Goal: Task Accomplishment & Management: Complete application form

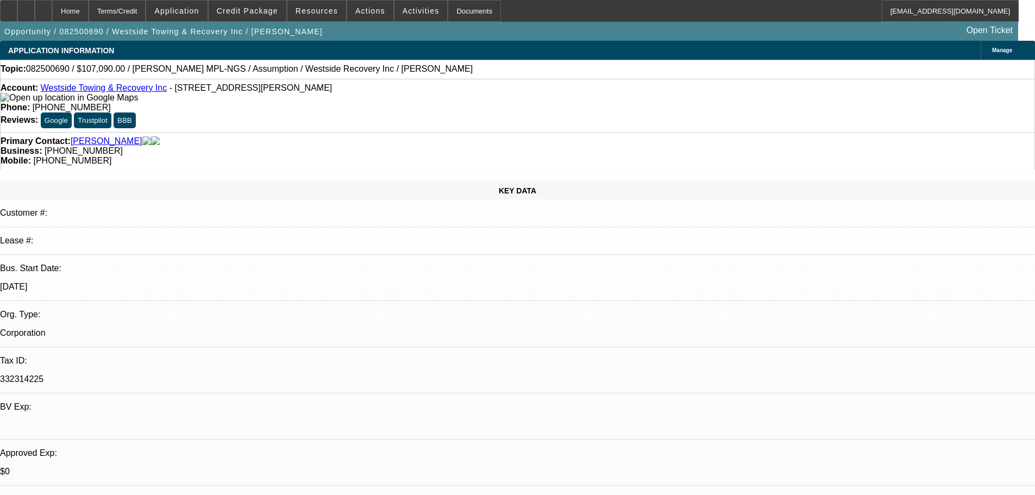
select select "0"
select select "2"
select select "0.1"
select select "4"
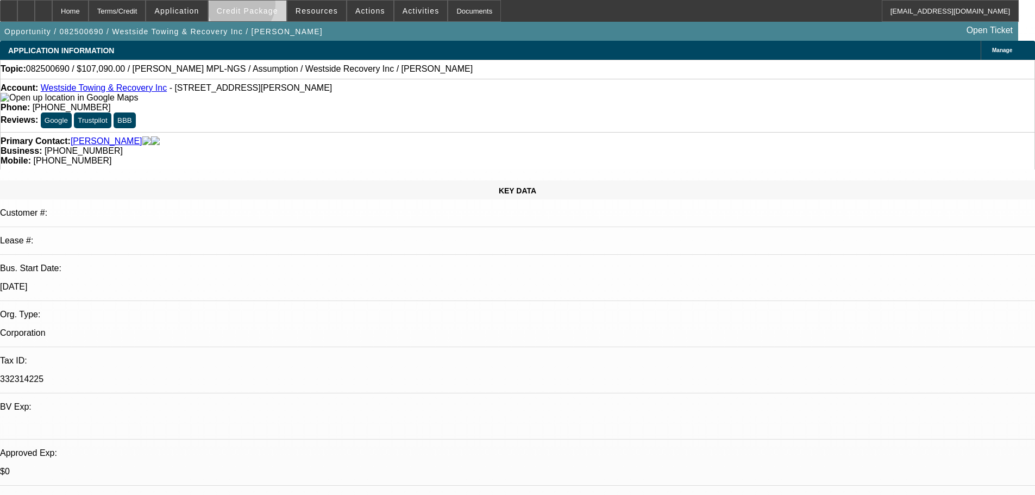
click at [258, 7] on span "Credit Package" at bounding box center [247, 11] width 61 height 9
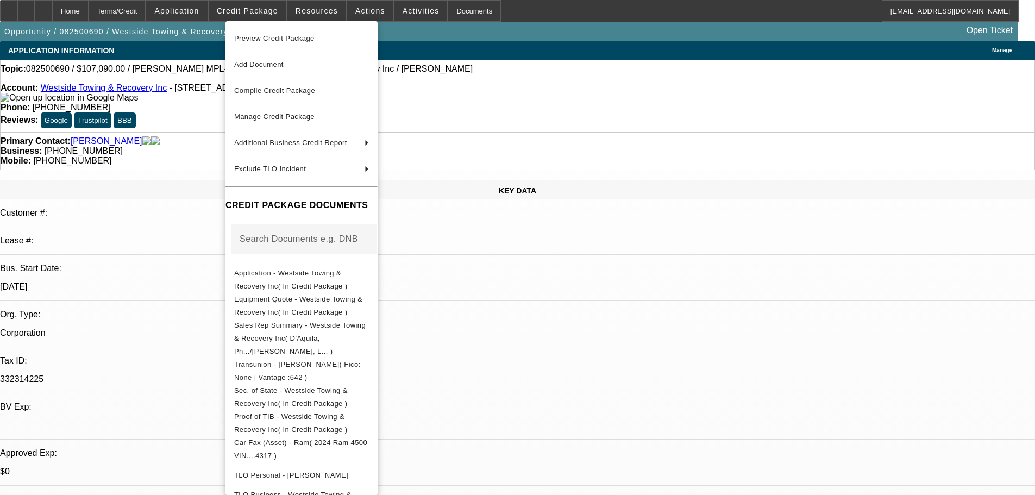
click at [272, 35] on span "Preview Credit Package" at bounding box center [274, 38] width 80 height 8
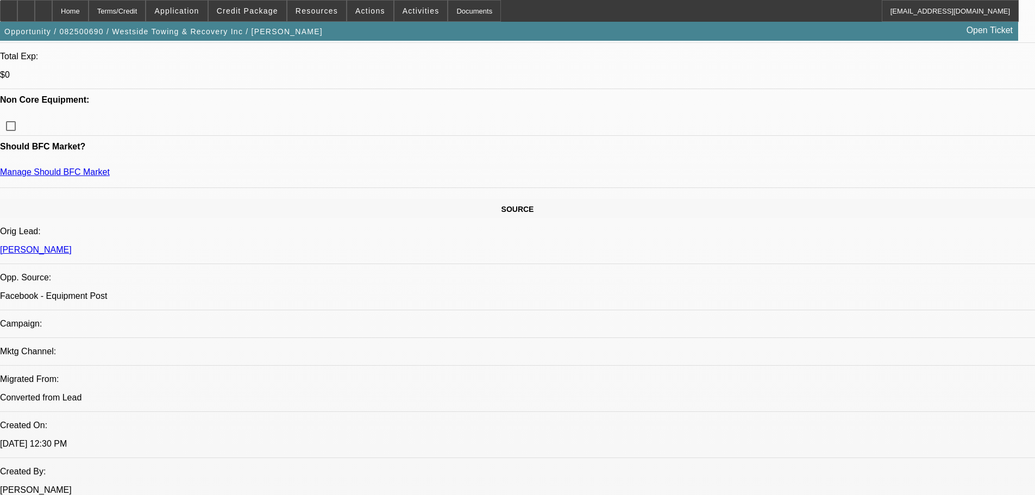
scroll to position [82, 0]
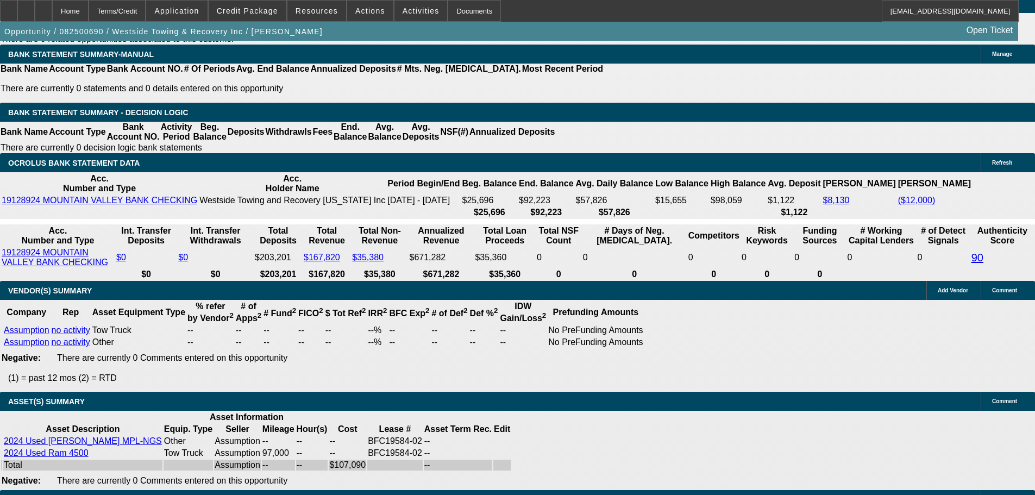
scroll to position [1968, 0]
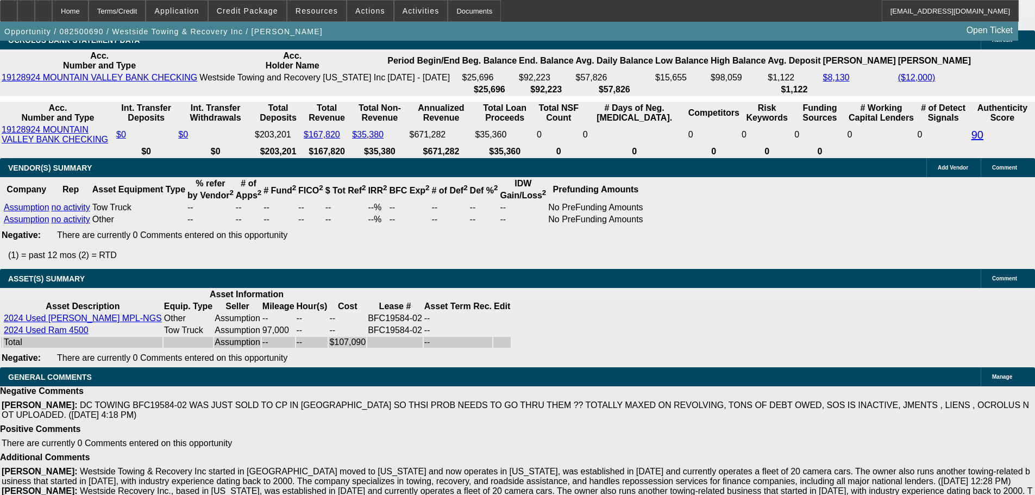
select select "5"
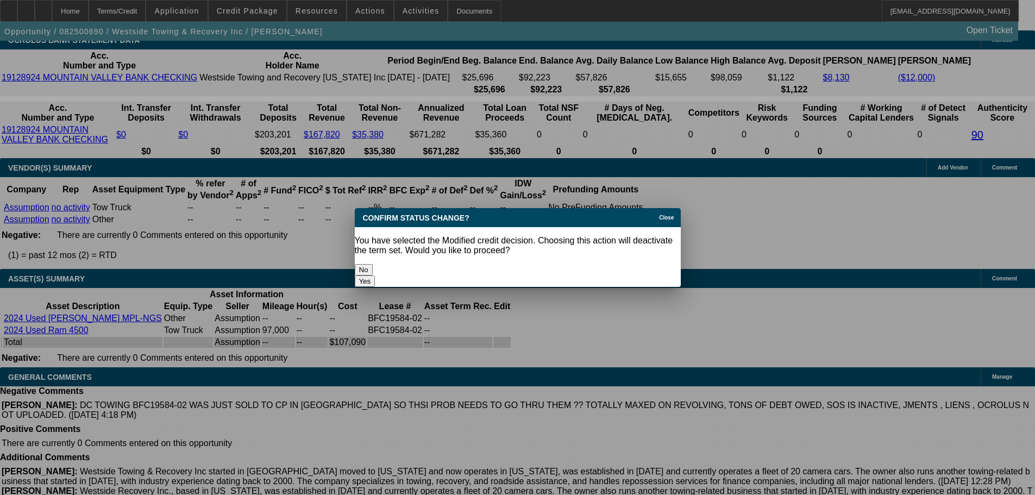
scroll to position [0, 0]
click at [375, 275] on button "Yes" at bounding box center [365, 280] width 21 height 11
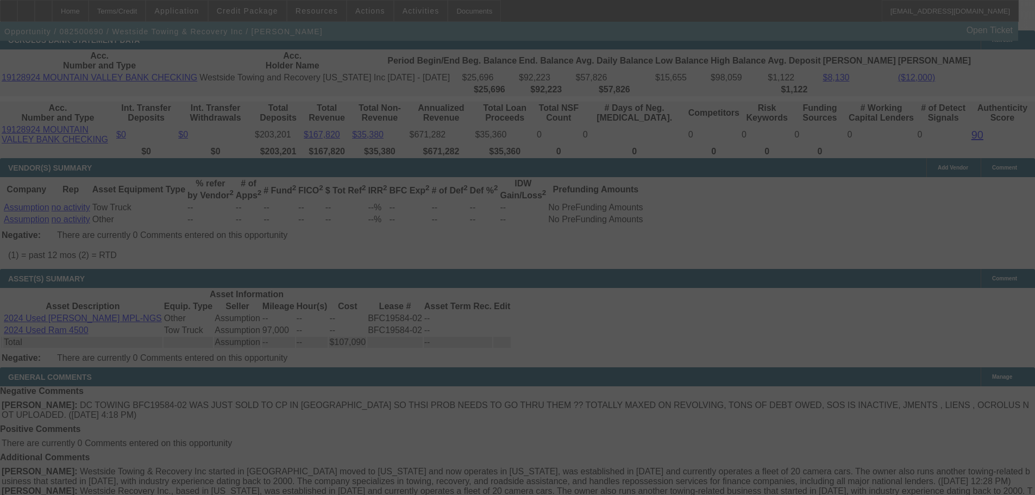
scroll to position [1958, 0]
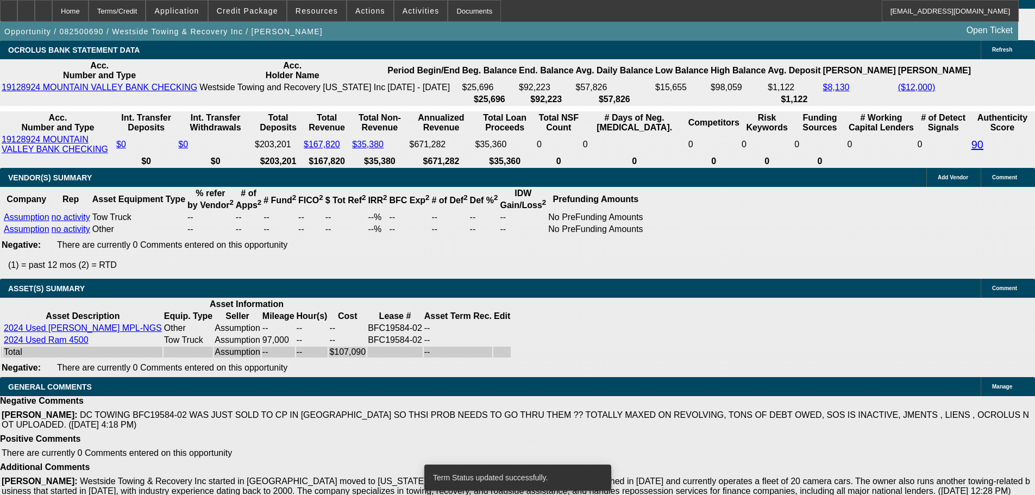
select select "0"
select select "2"
select select "0.1"
select select "4"
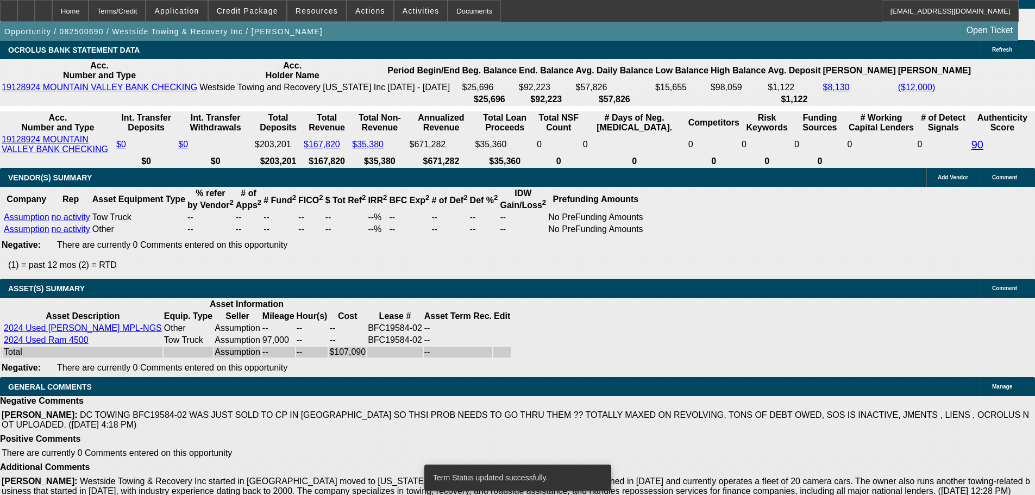
select select "0"
select select "2"
select select "0.1"
select select "4"
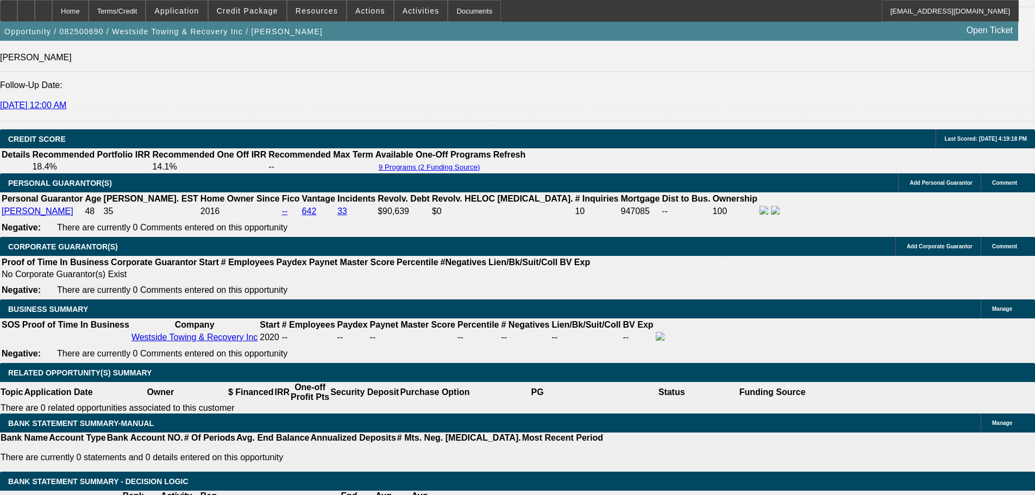
scroll to position [1479, 0]
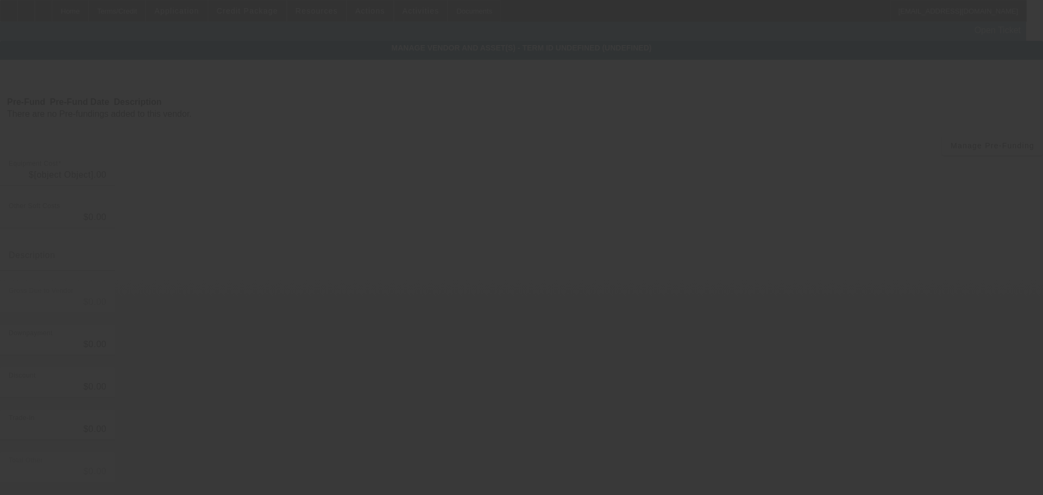
type input "$107,090.00"
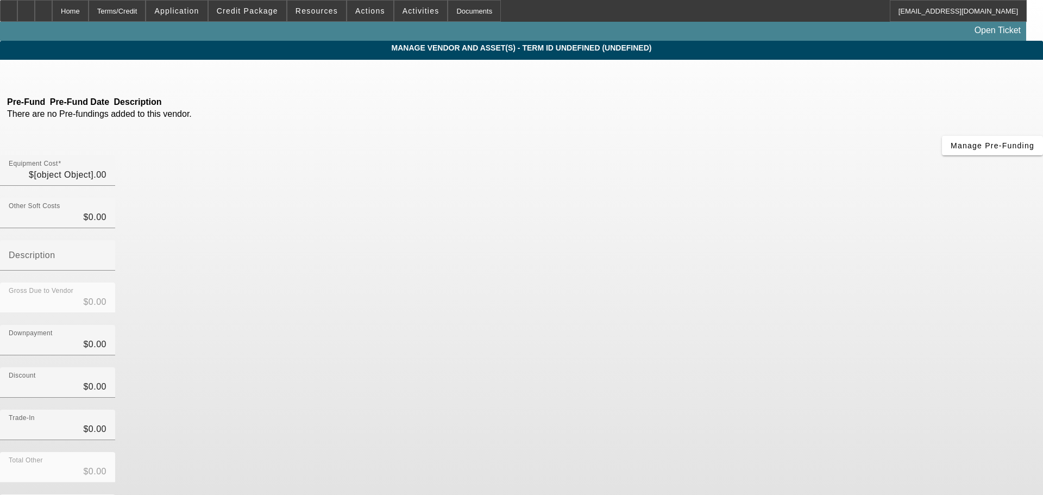
type input "$107,090.00"
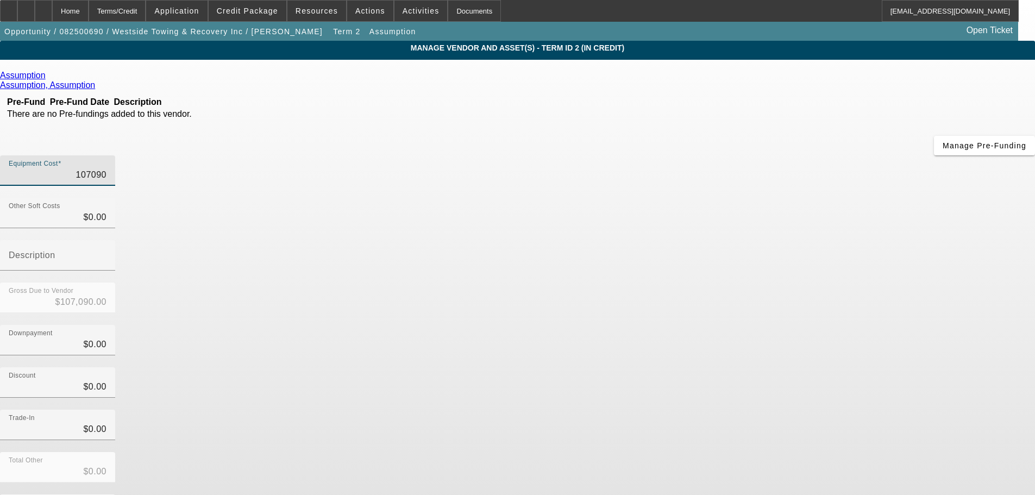
drag, startPoint x: 614, startPoint y: 92, endPoint x: 736, endPoint y: 95, distance: 122.8
click at [736, 155] on div "Equipment Cost 107090" at bounding box center [517, 176] width 1035 height 42
type input "8"
type input "$8.00"
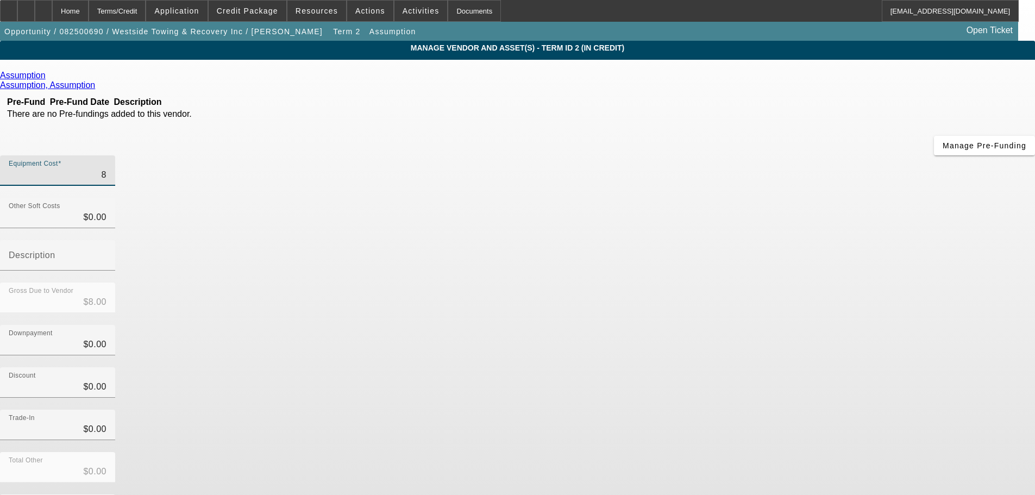
type input "$0.00"
type input "8"
type input "$8.00"
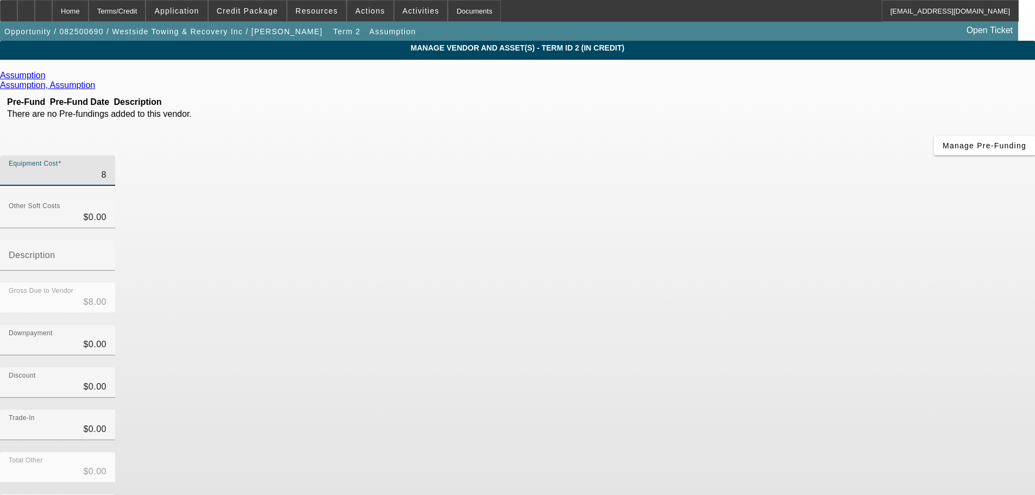
type input "86"
type input "$86.00"
type input "869"
type input "$869.00"
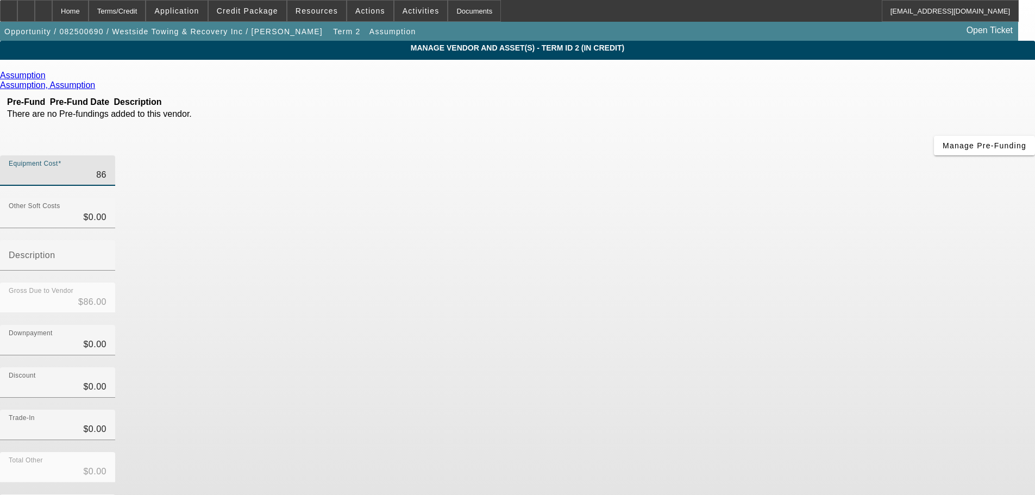
type input "$869.00"
type input "8690"
type input "$8,690.00"
type input "86900"
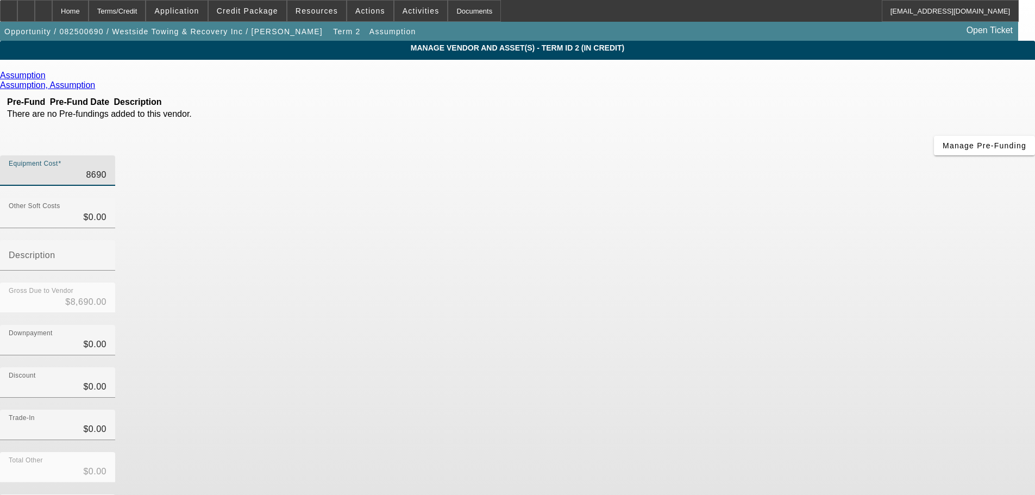
type input "$86,900.00"
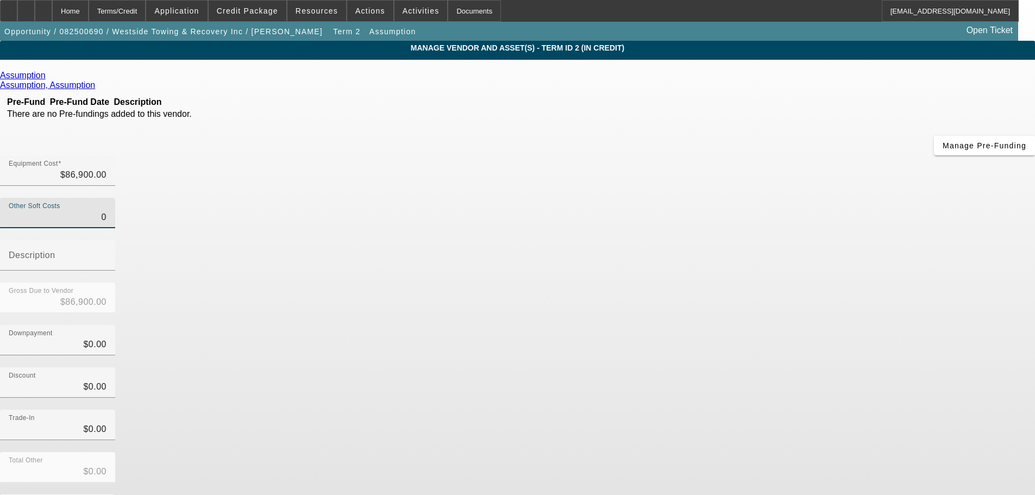
type input "$0.00"
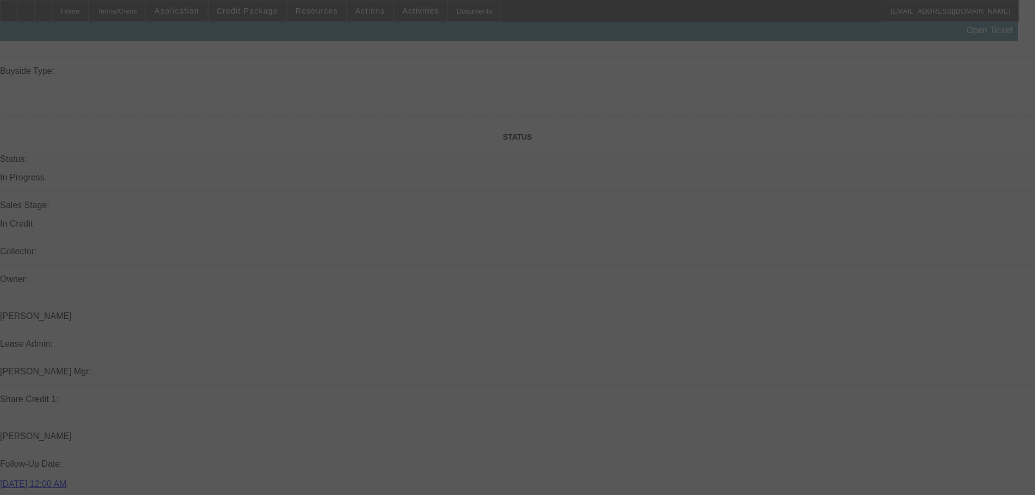
scroll to position [1098, 0]
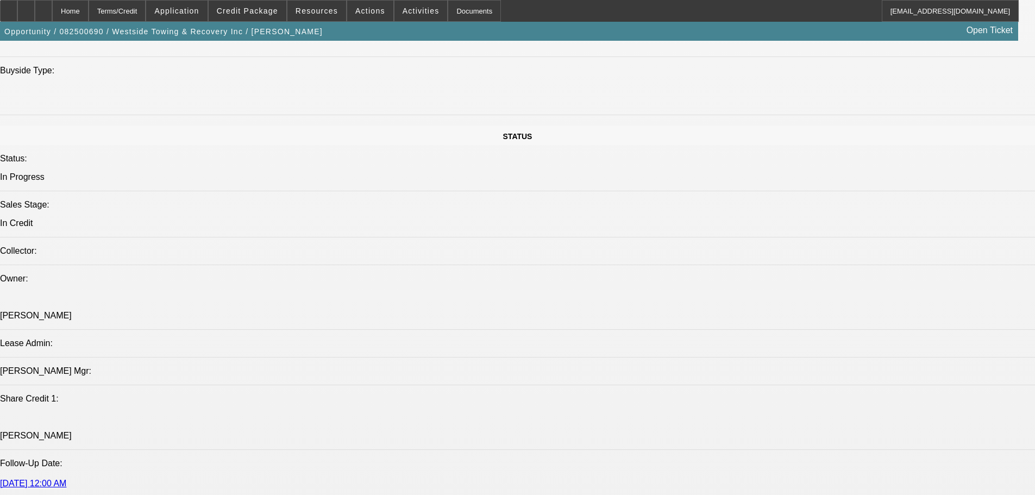
select select "0"
select select "2"
select select "0.1"
select select "4"
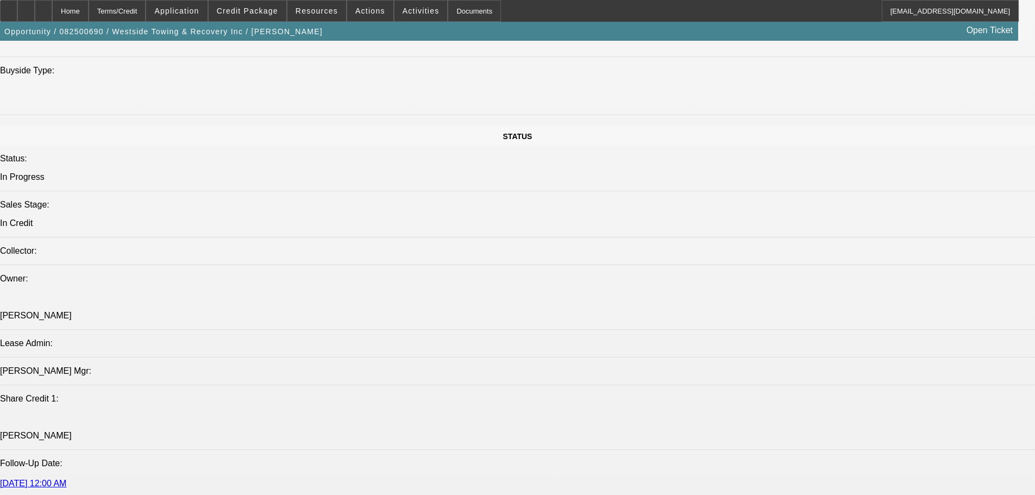
select select "0"
select select "2"
select select "0.1"
select select "4"
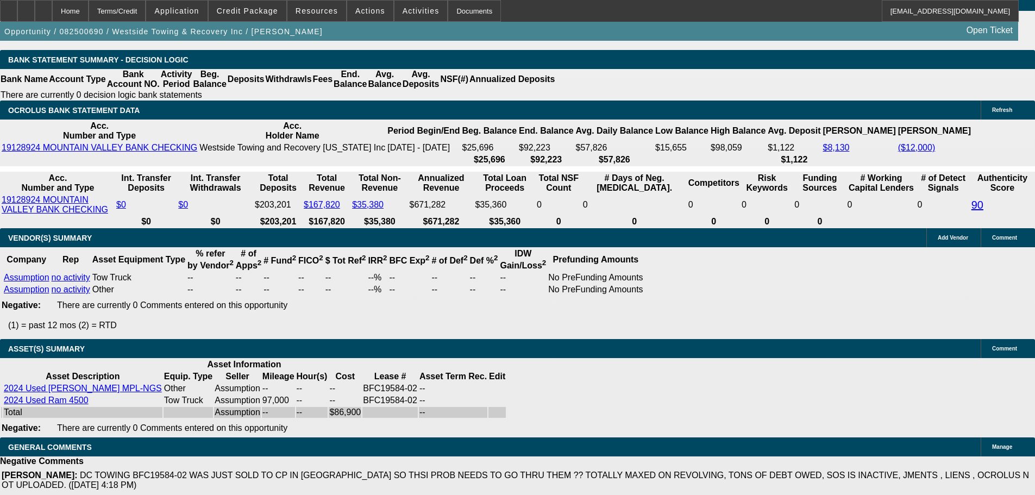
scroll to position [1750, 0]
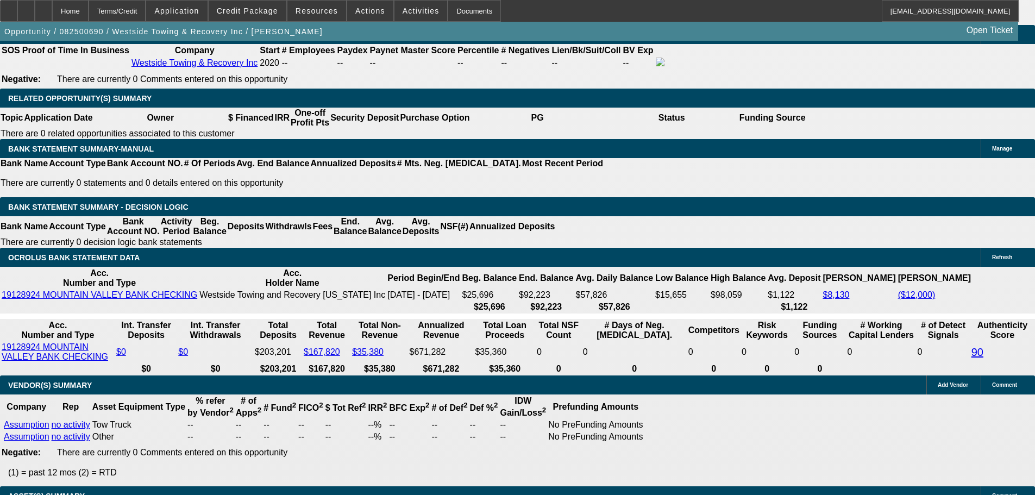
drag, startPoint x: 193, startPoint y: 254, endPoint x: 308, endPoint y: 251, distance: 115.2
type input "$10,930.30"
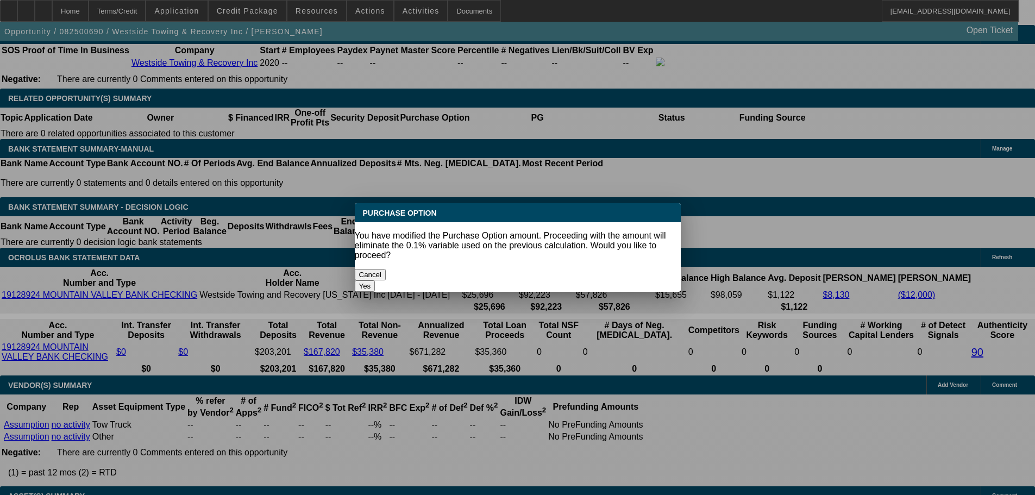
click at [375, 280] on button "Yes" at bounding box center [365, 285] width 21 height 11
select select "0"
type input "UNKNOWN"
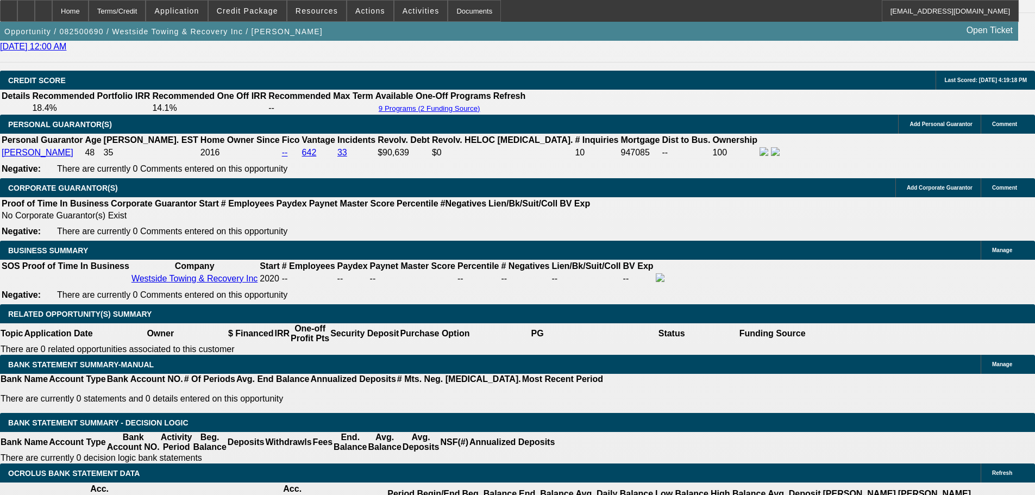
scroll to position [1533, 0]
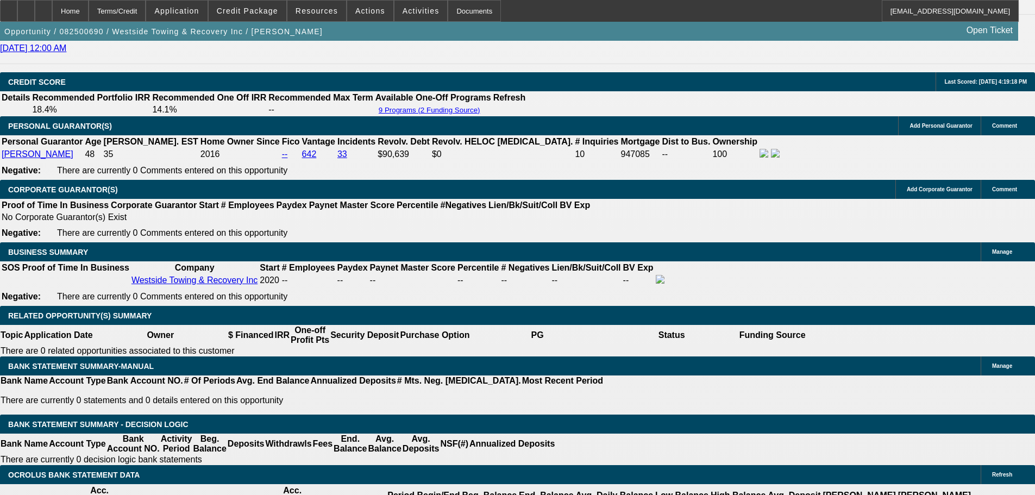
drag, startPoint x: 159, startPoint y: 396, endPoint x: 267, endPoint y: 404, distance: 108.8
type input "23"
type input "$46.00"
type input "2"
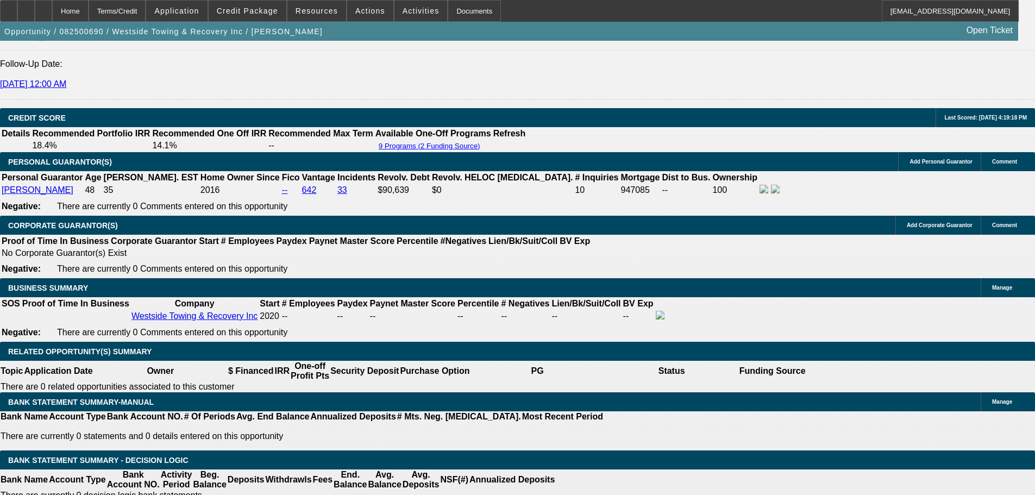
scroll to position [1479, 0]
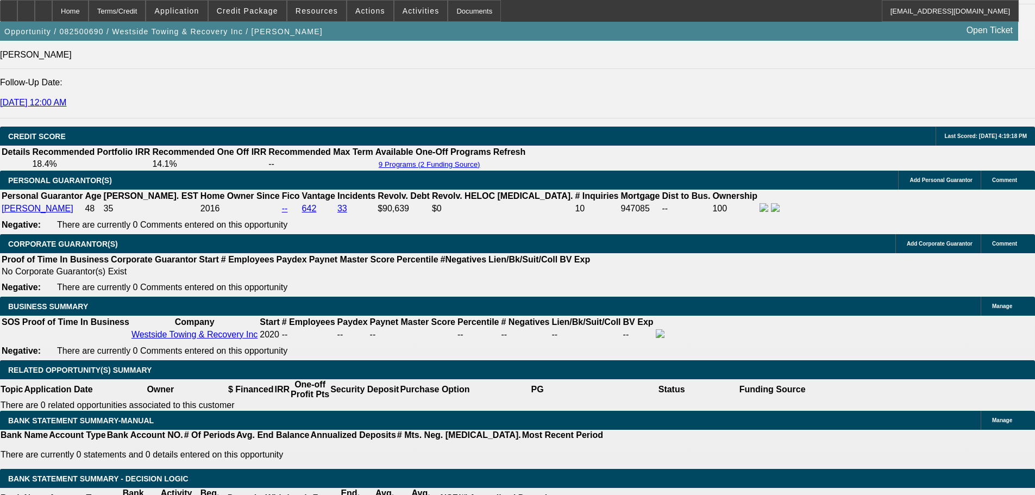
type input "$2,550.00"
type input "$5,100.00"
type input "17.9"
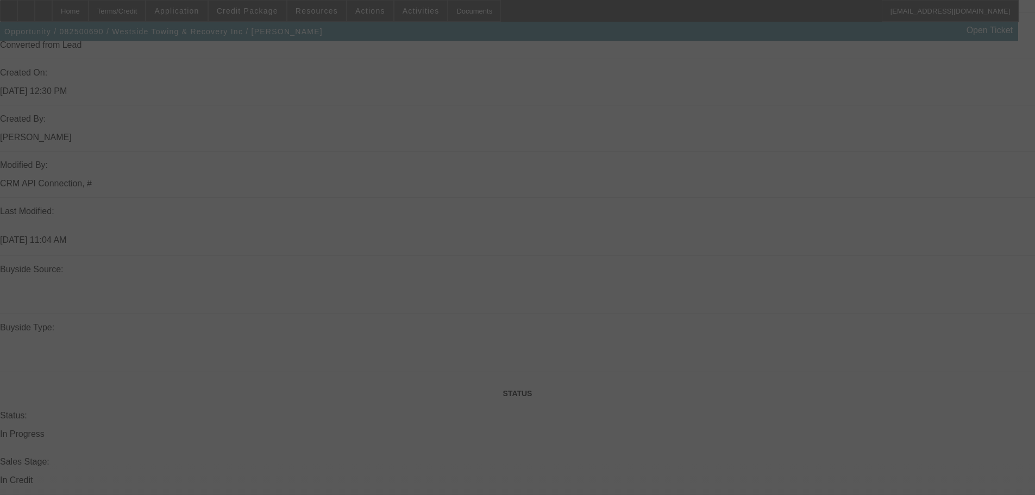
scroll to position [773, 0]
select select "0"
select select "2"
select select "0"
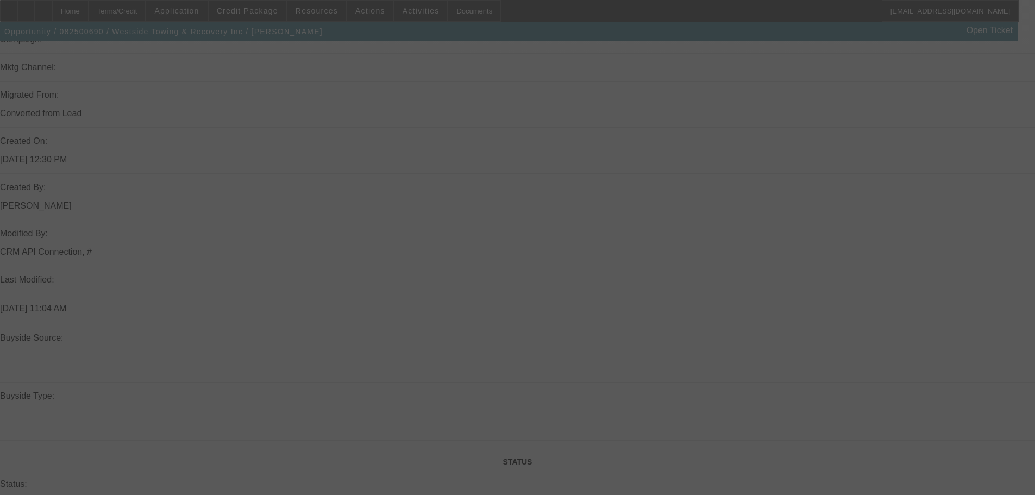
select select "4"
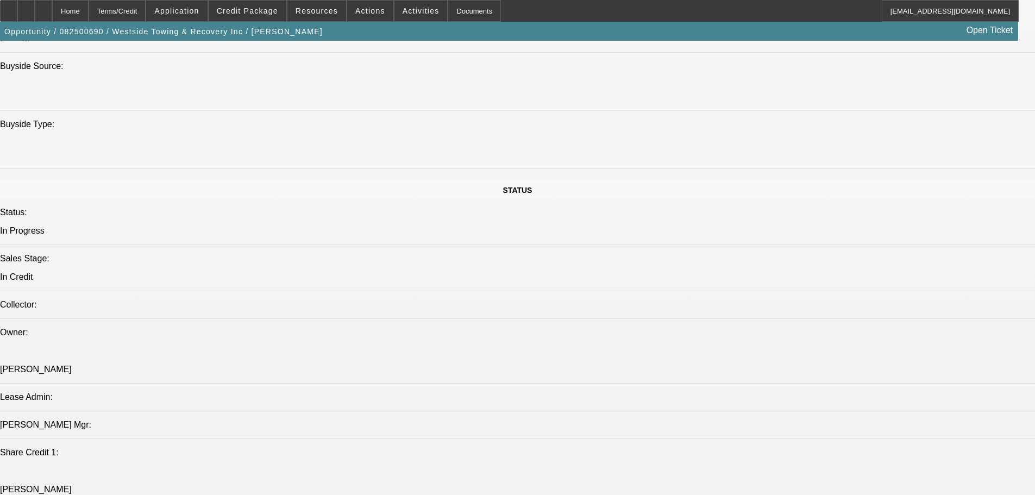
scroll to position [1262, 0]
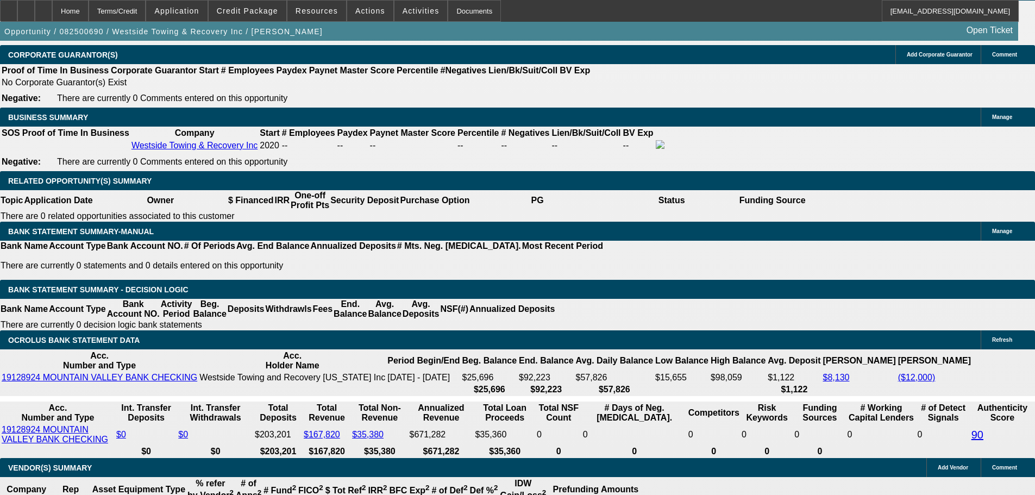
scroll to position [1805, 0]
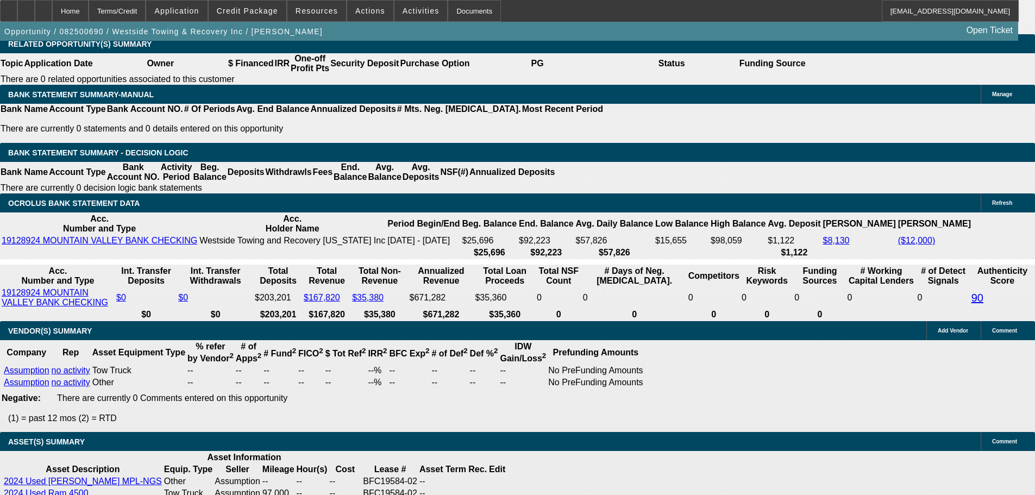
select select "3"
type input "$7,650.00"
type input "UNKNOWN"
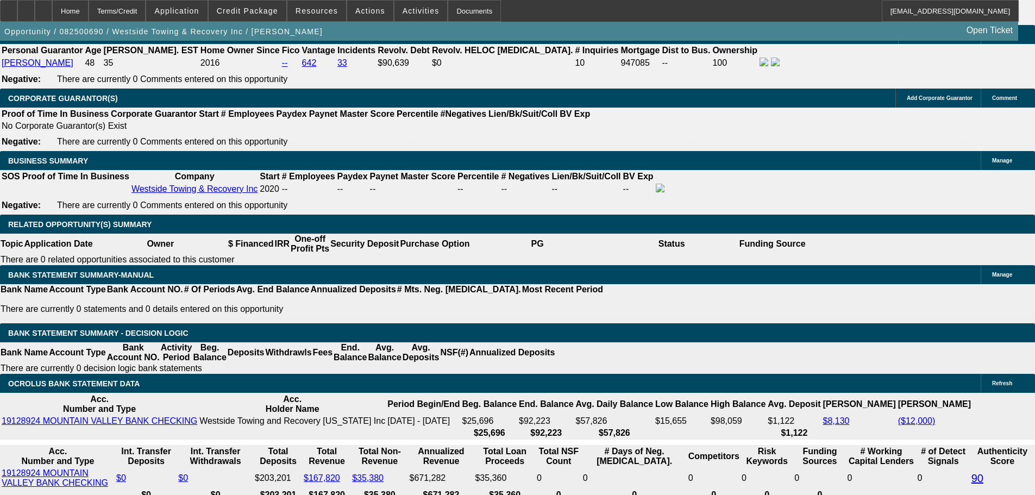
scroll to position [1587, 0]
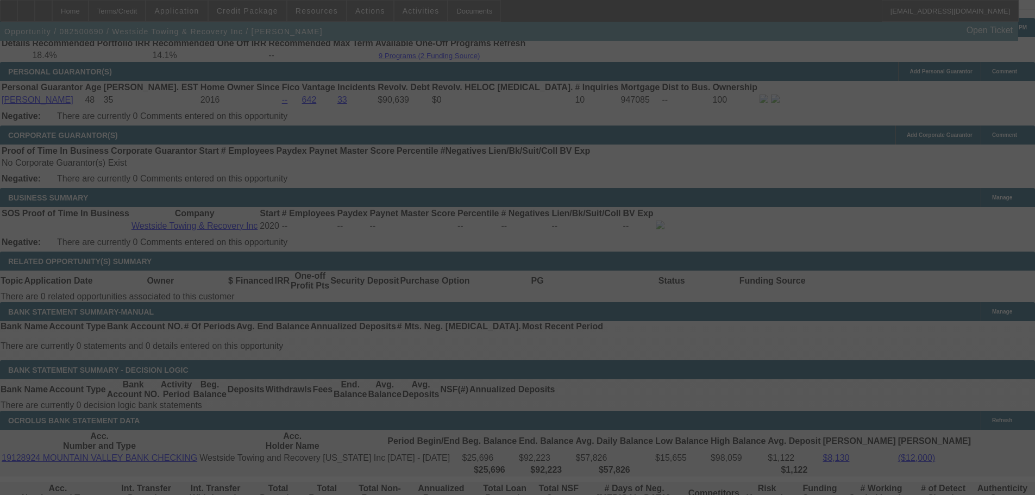
select select "0"
select select "3"
select select "2"
select select "0"
select select "4"
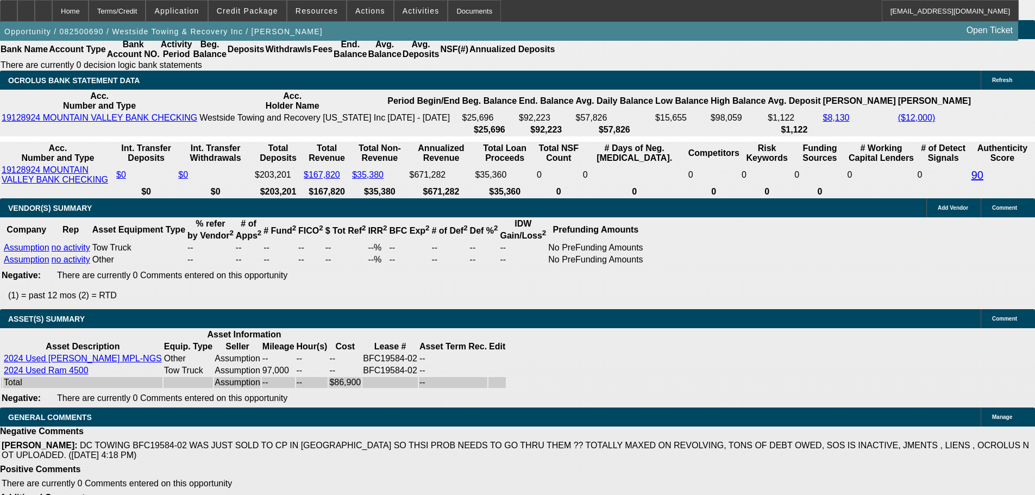
scroll to position [1968, 0]
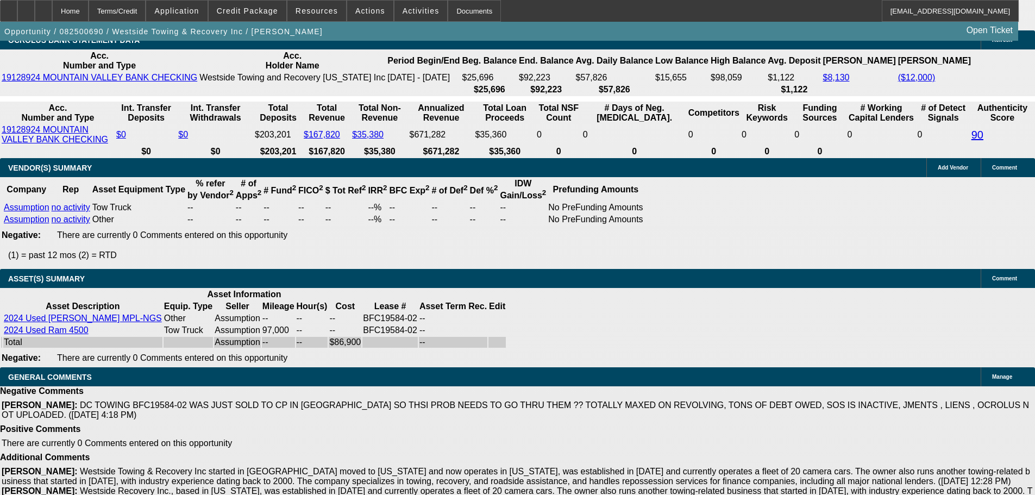
select select "3"
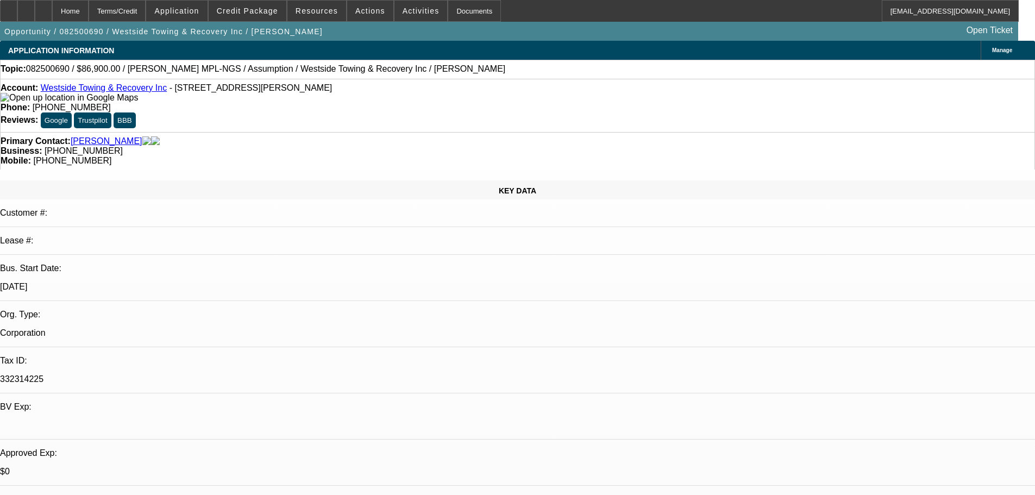
scroll to position [217, 0]
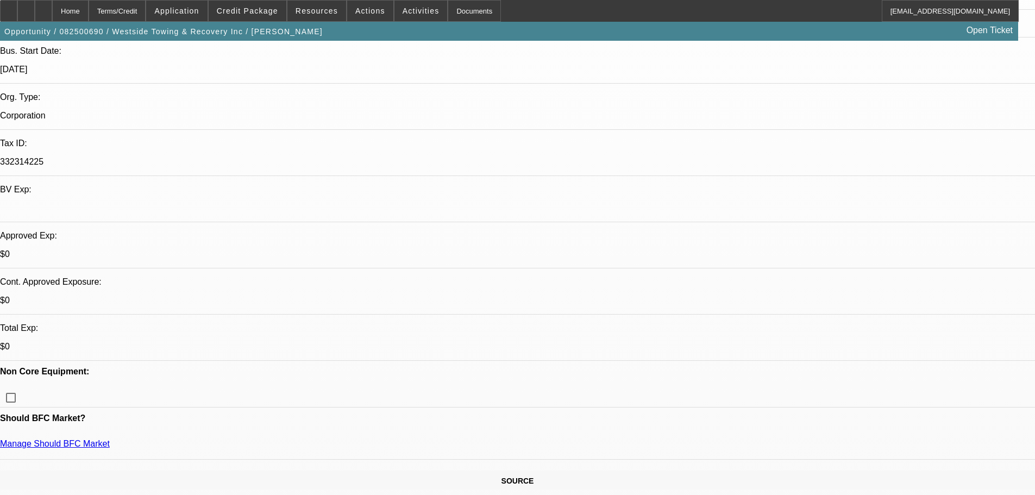
checkbox input "false"
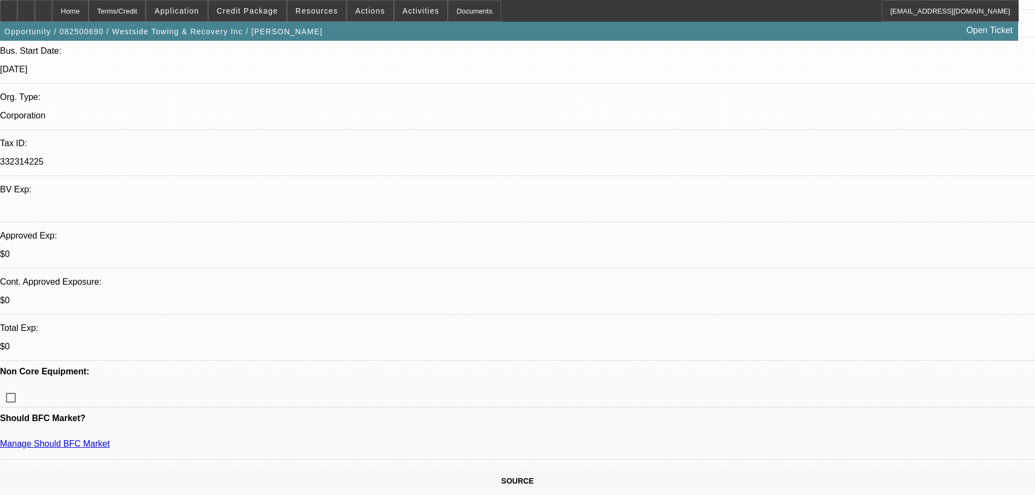
type textarea "GIVEN THE REVOLVING ID APPROVE WITH THIS STRUCTURE FOR ASSUMPTION OF REMAINING …"
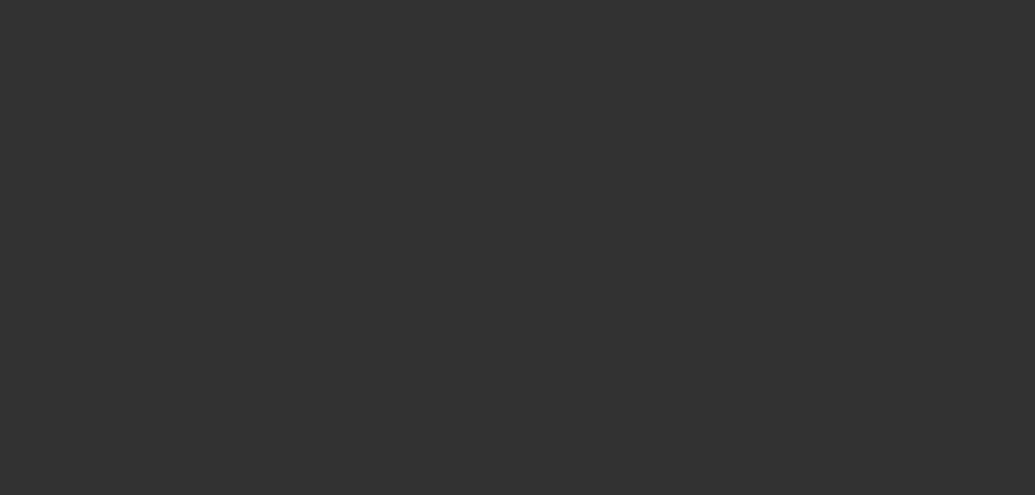
scroll to position [0, 0]
select select "0"
select select "3"
select select "2"
select select "0"
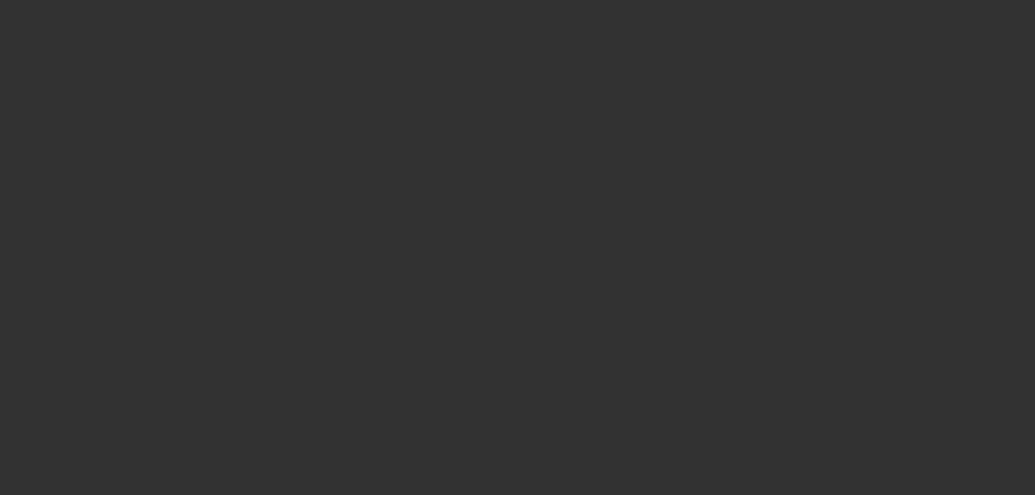
select select "4"
select select "0"
select select "2"
select select "0.1"
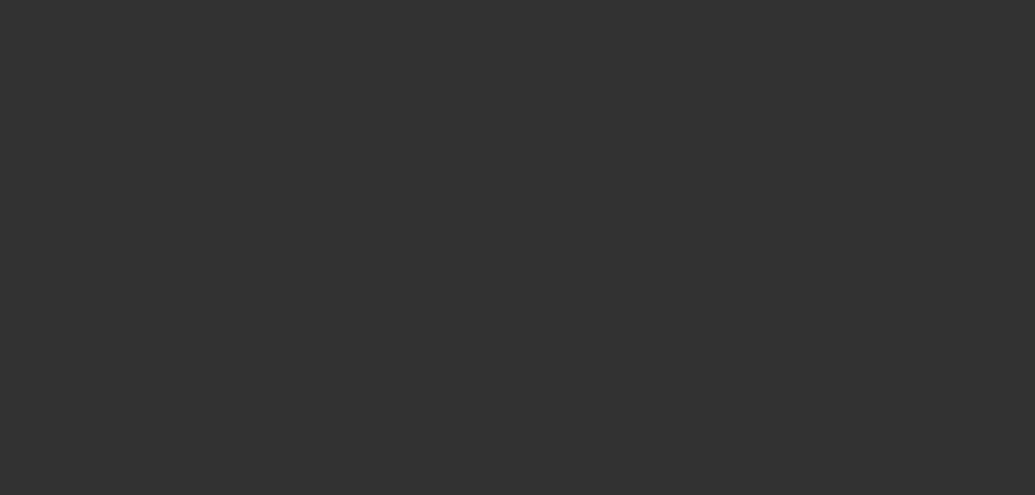
select select "4"
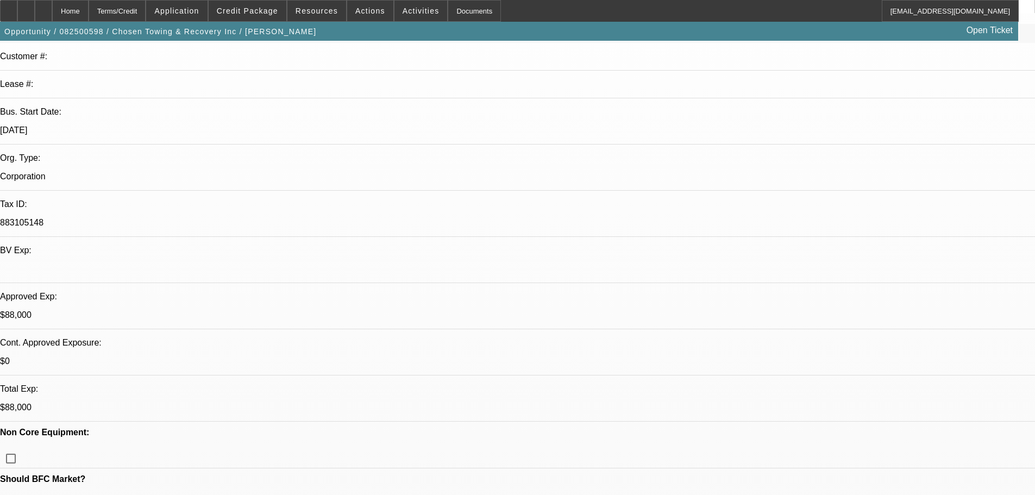
select select "0"
select select "3"
select select "2"
select select "0"
select select "4"
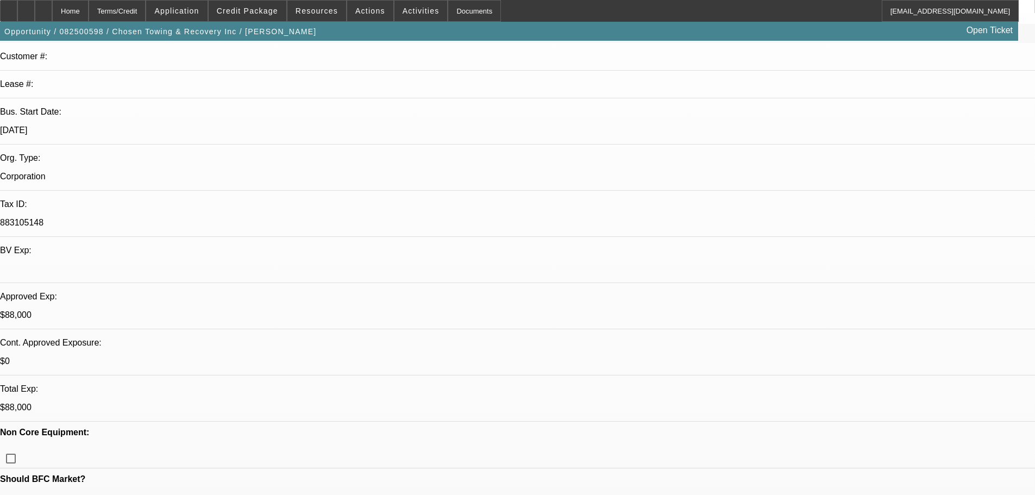
select select "0"
select select "2"
select select "0.1"
select select "4"
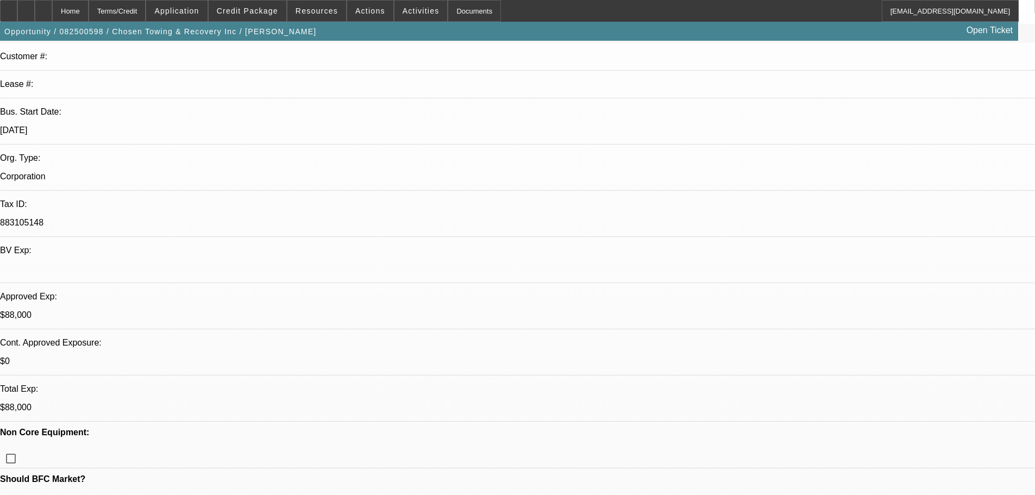
select select "0"
select select "3"
select select "2"
select select "0"
select select "4"
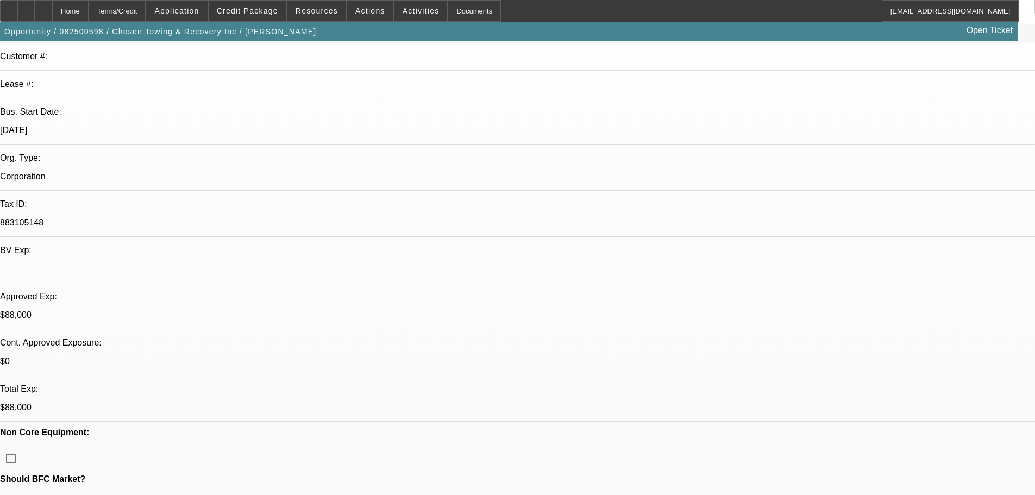
select select "0"
select select "3"
select select "2"
select select "0"
select select "4"
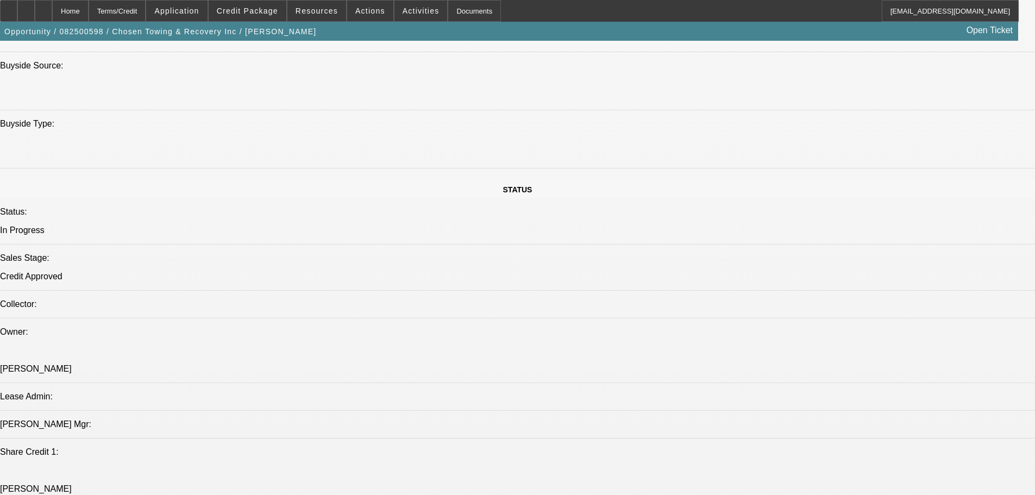
scroll to position [1466, 0]
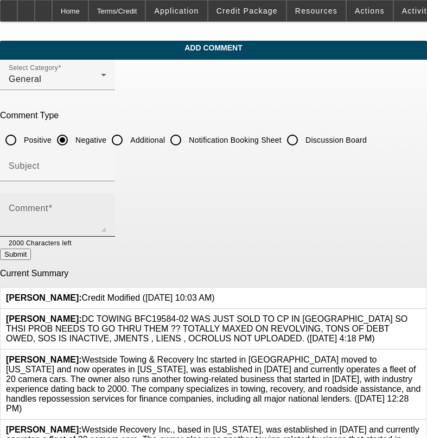
click at [106, 206] on textarea "Comment" at bounding box center [58, 219] width 98 height 26
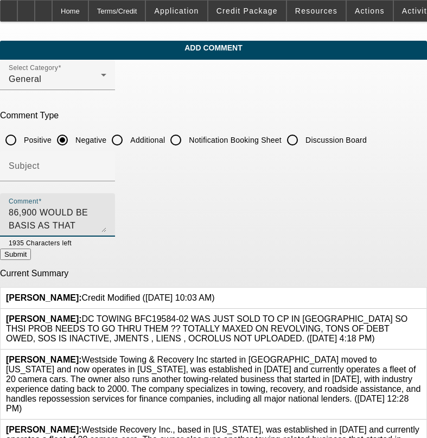
click at [106, 213] on textarea "86,900 WOULD BE BASIS AS THAT NUMBER DOESNT INCLUSD OPTION OR TAX" at bounding box center [58, 219] width 98 height 26
type textarea "86,900 WOULD BE BASIS AS THAT NUMBER DOESNT INCLUDE OPTION OR TAX"
click at [31, 255] on button "Submit" at bounding box center [15, 254] width 31 height 11
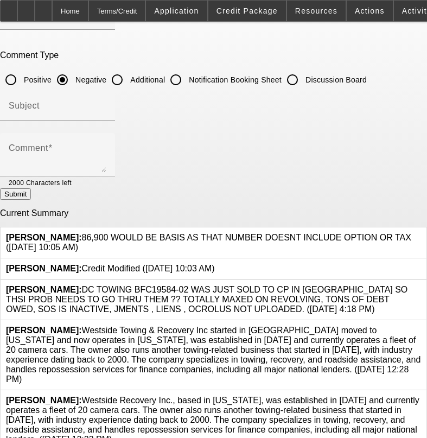
scroll to position [68, 0]
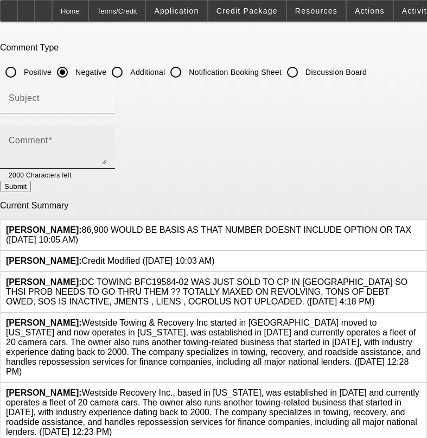
click at [97, 134] on div "Comment" at bounding box center [58, 146] width 98 height 43
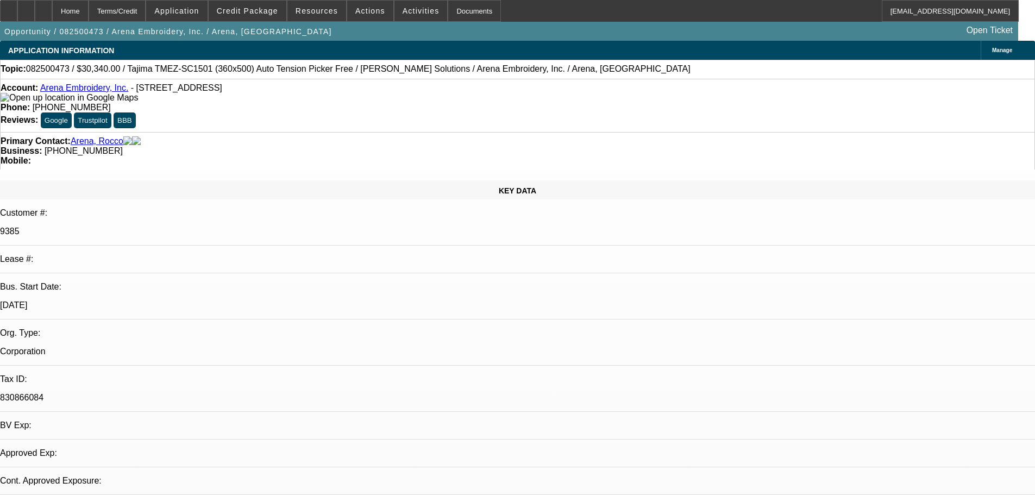
select select "0"
select select "2"
select select "0.1"
select select "4"
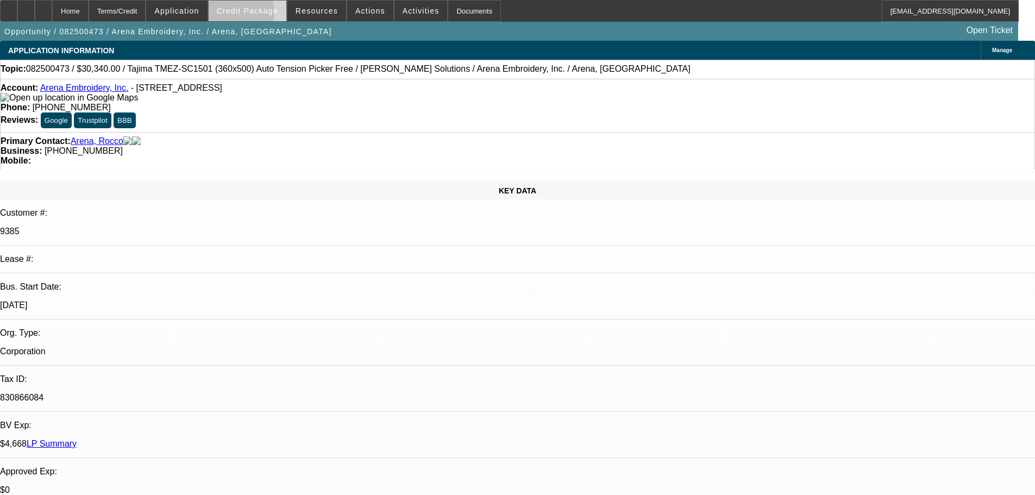
click at [246, 15] on span at bounding box center [248, 11] width 78 height 26
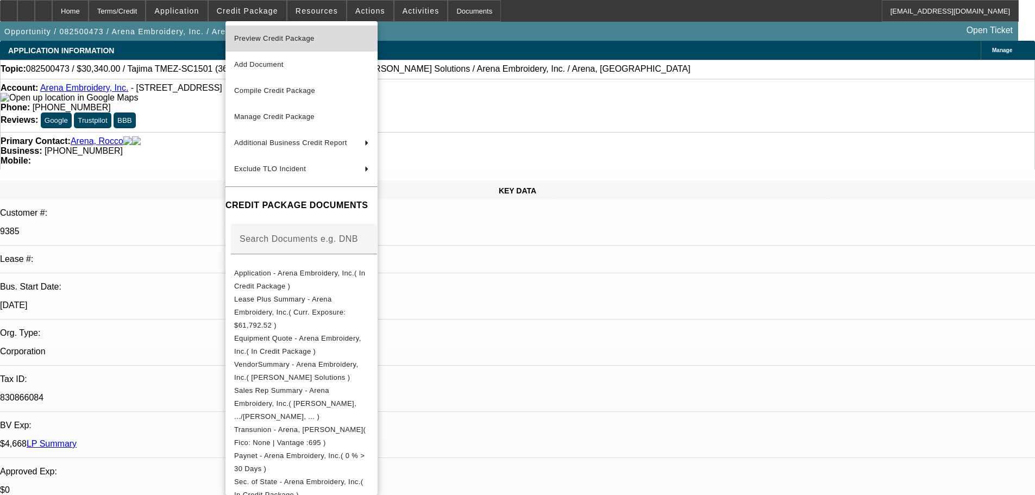
click at [257, 38] on span "Preview Credit Package" at bounding box center [274, 38] width 80 height 8
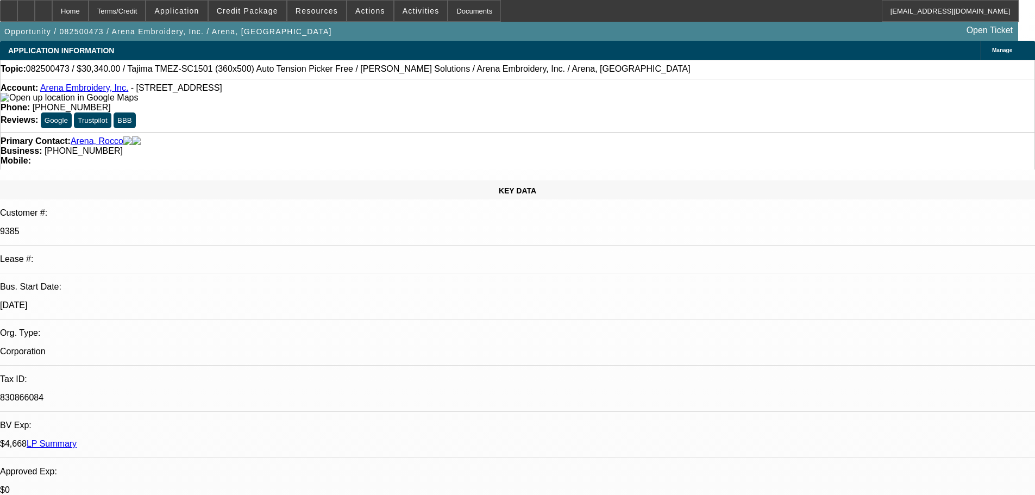
scroll to position [127, 0]
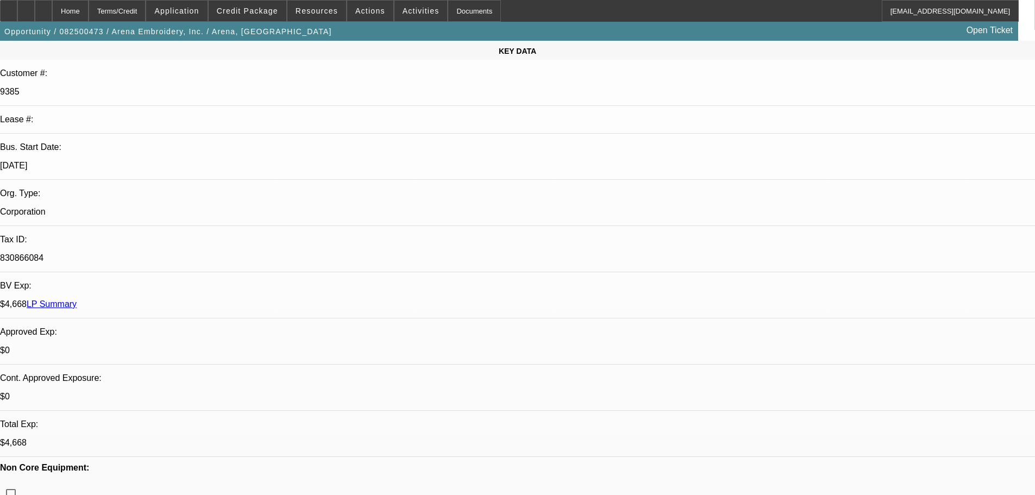
scroll to position [163, 0]
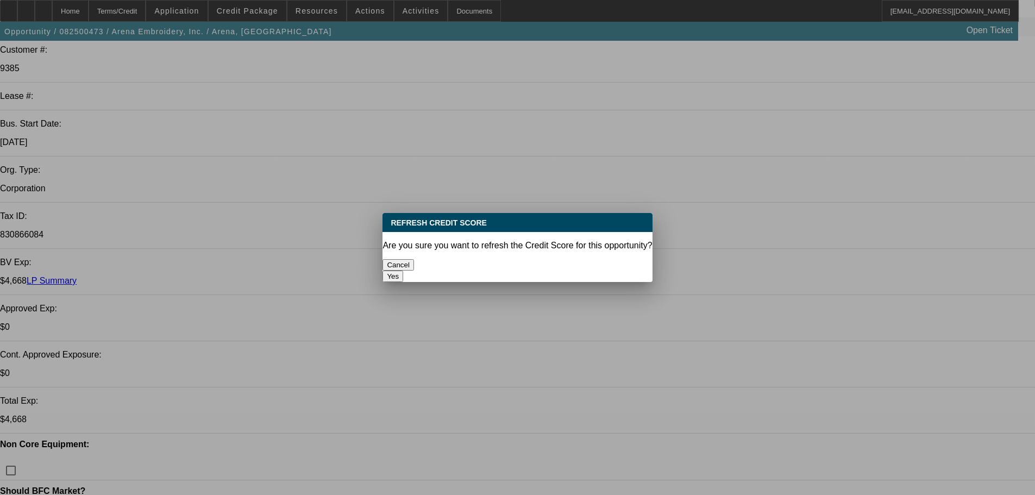
scroll to position [0, 0]
click at [403, 270] on button "Yes" at bounding box center [392, 275] width 21 height 11
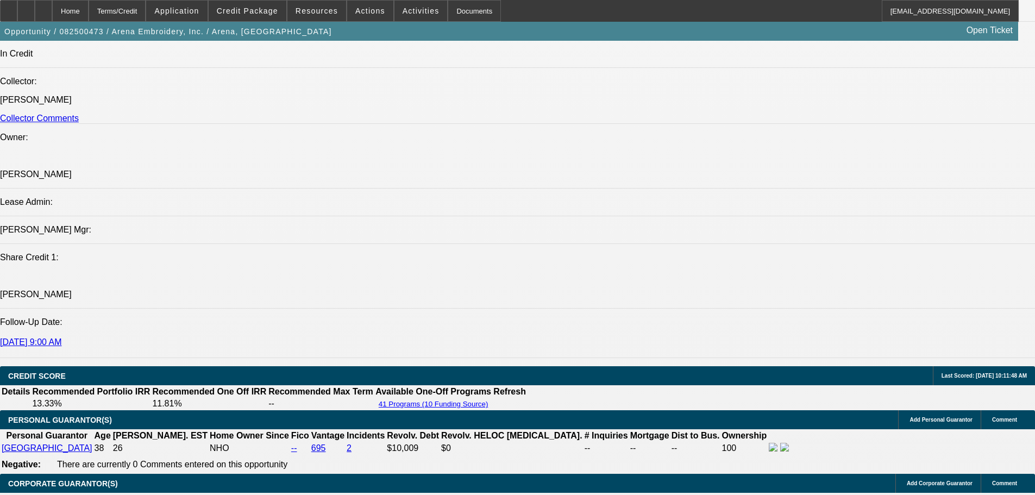
scroll to position [1303, 0]
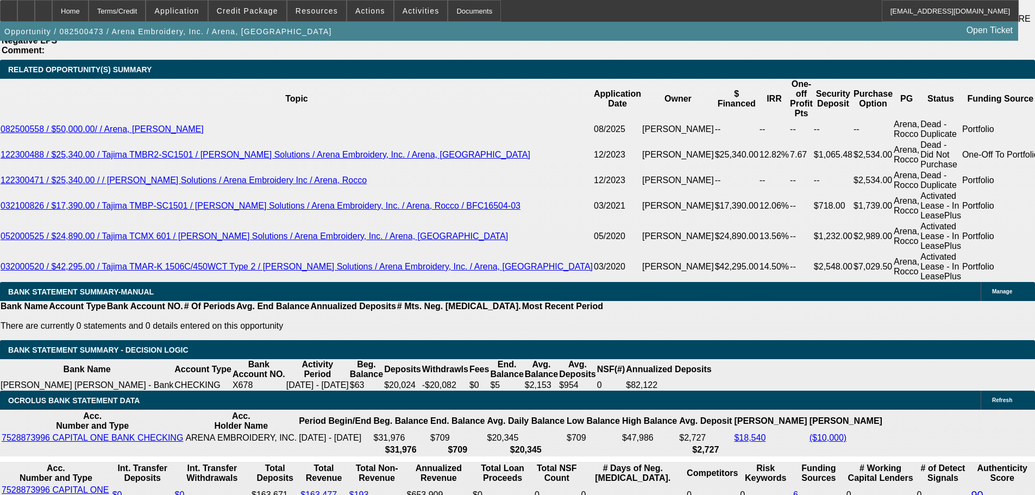
scroll to position [2009, 0]
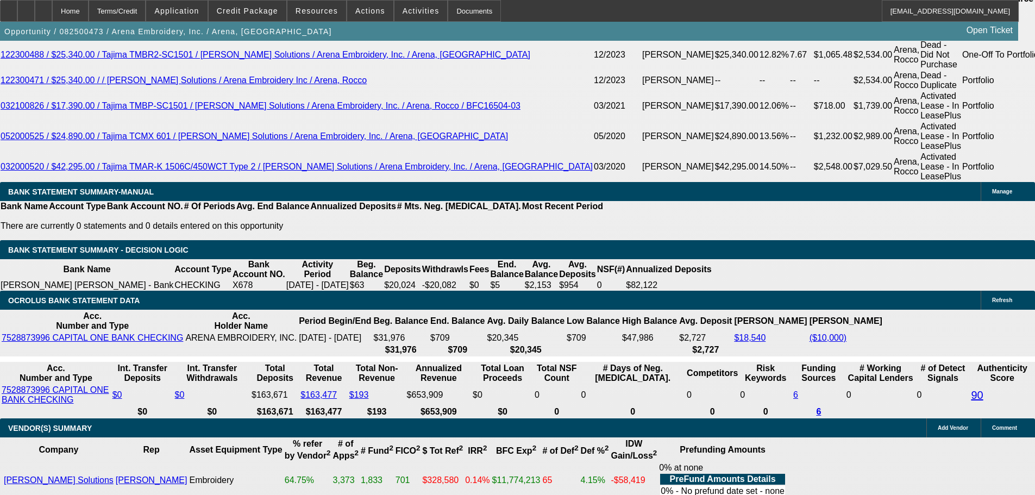
select select "3"
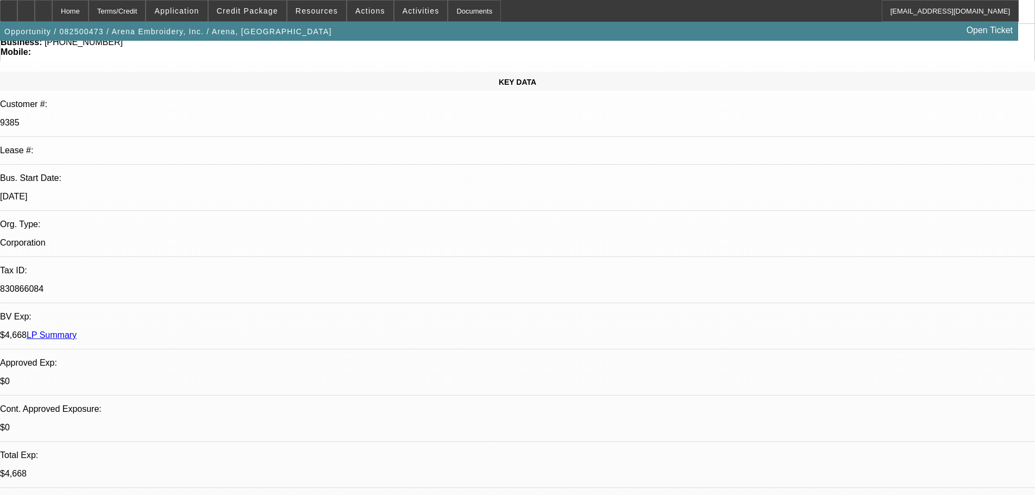
scroll to position [0, 0]
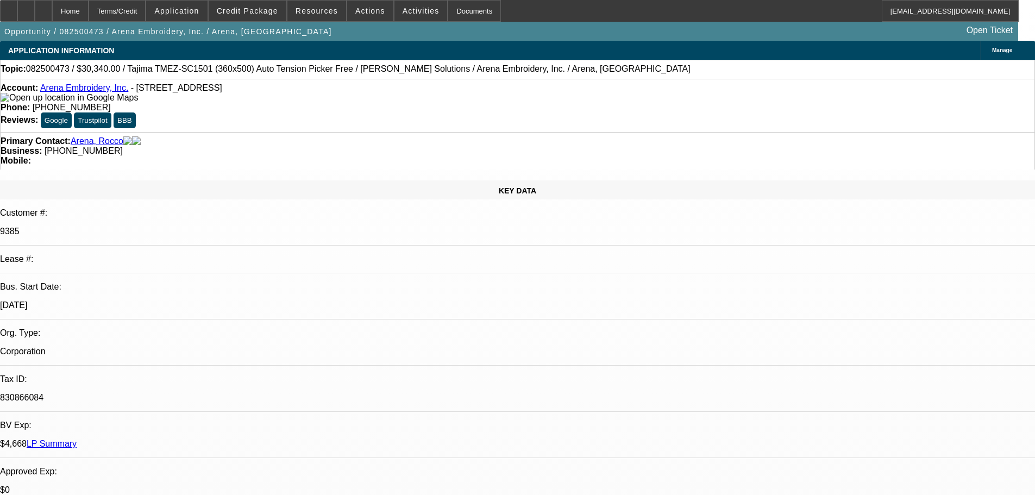
click at [732, 189] on span "ACH" at bounding box center [724, 194] width 19 height 13
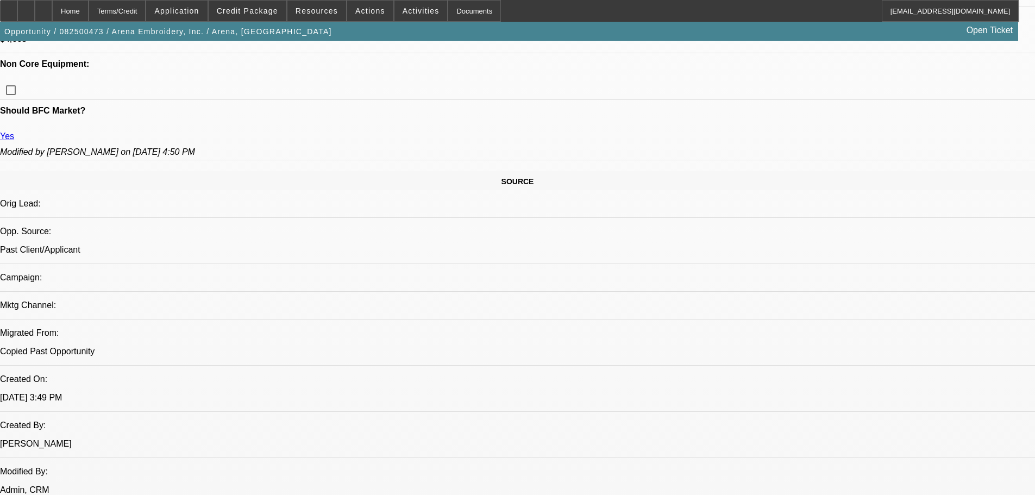
scroll to position [54, 0]
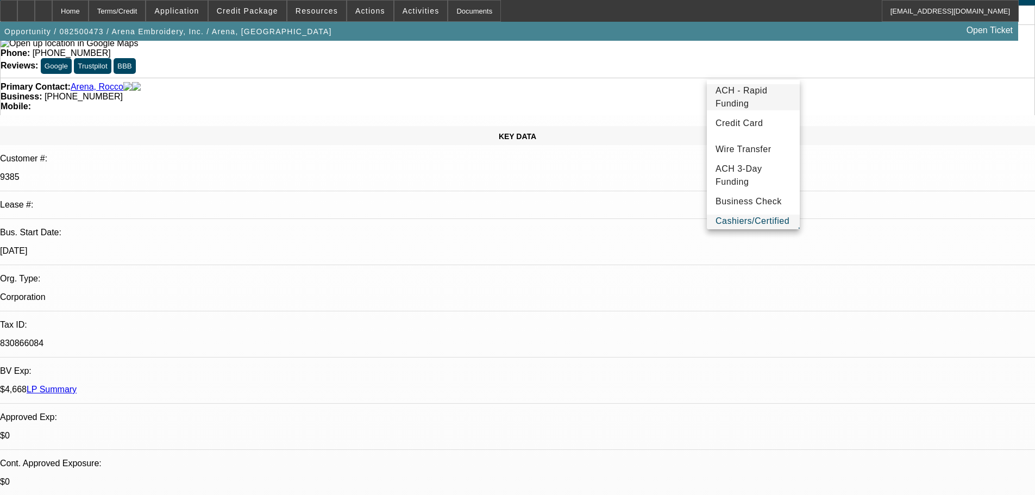
scroll to position [28, 0]
click at [750, 181] on span "Business Check" at bounding box center [748, 185] width 66 height 13
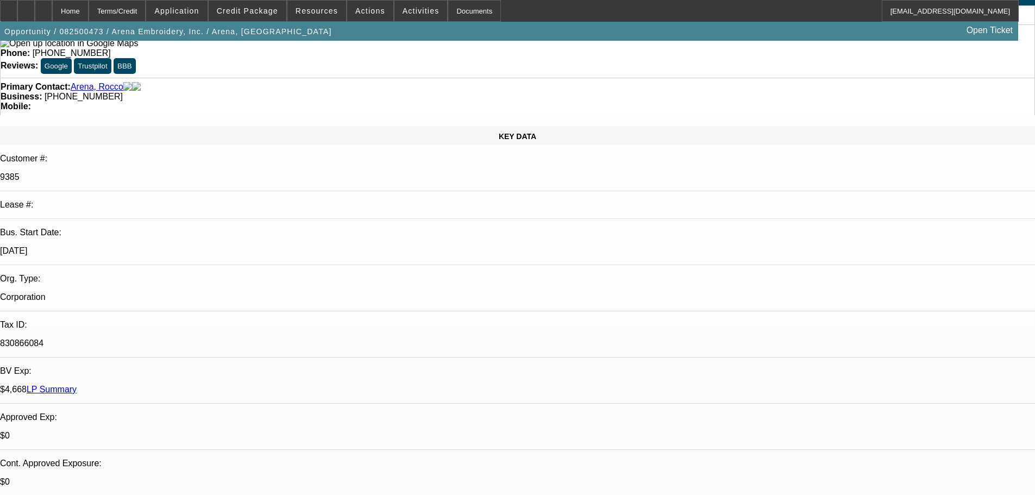
scroll to position [326, 0]
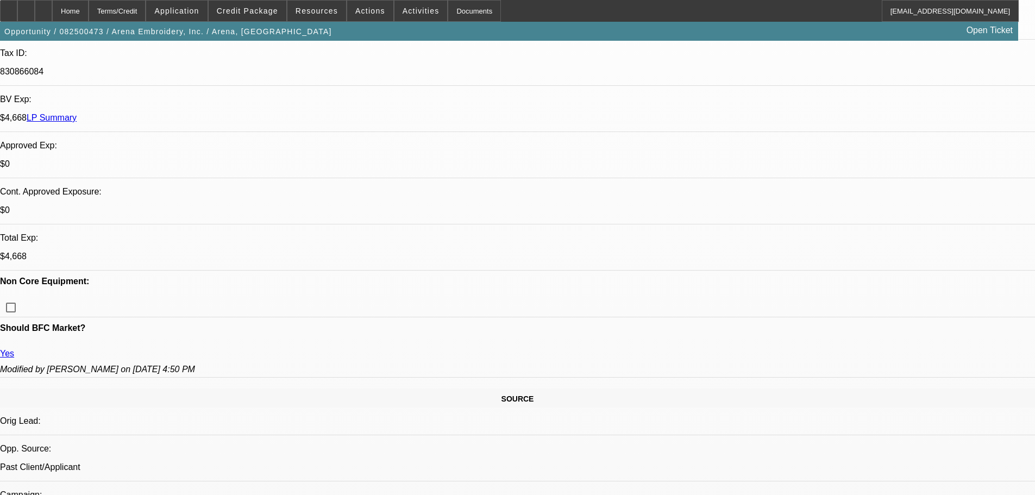
type textarea "DECENT PAY ON CURRENT LEASES, NO MTG, CLEAN BANKS - GOOD LUCK"
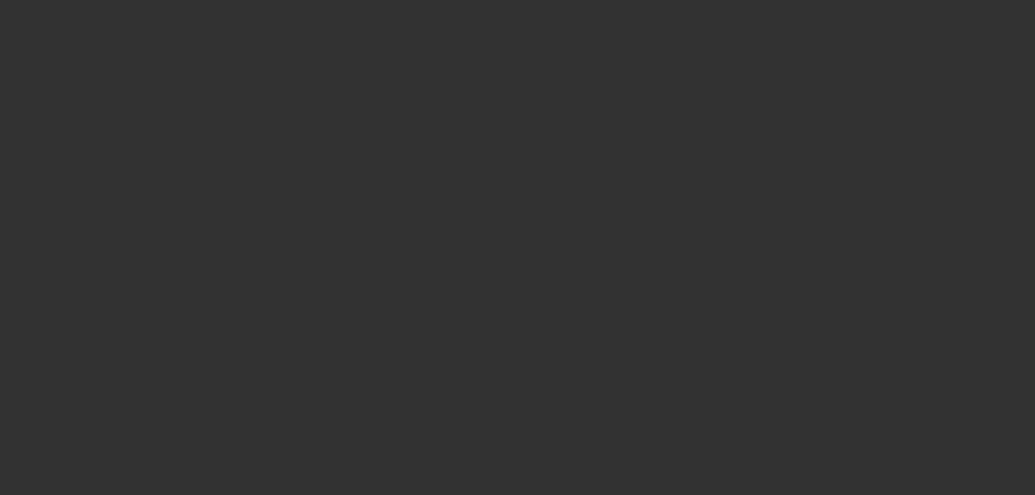
scroll to position [0, 0]
select select "0"
select select "2"
select select "0.1"
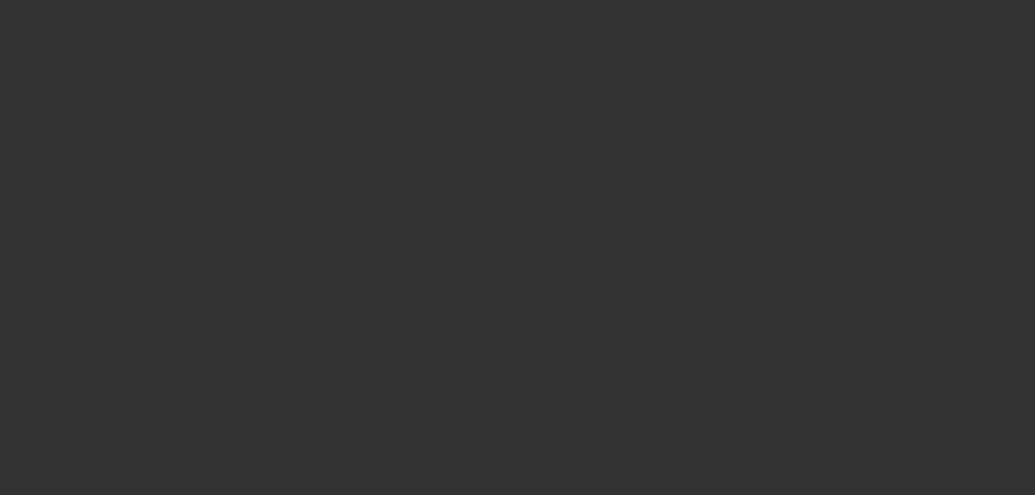
select select "4"
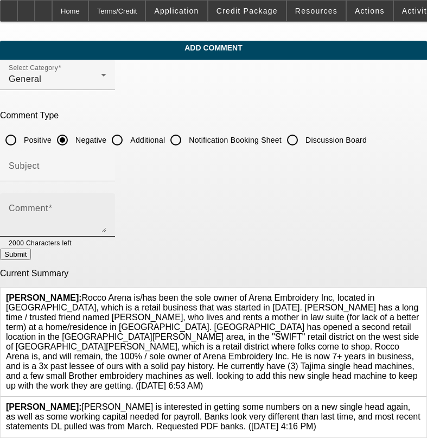
click at [89, 211] on textarea "Comment" at bounding box center [58, 219] width 98 height 26
click at [99, 213] on textarea "[GEOGRAPHIC_DATA]," at bounding box center [58, 219] width 98 height 26
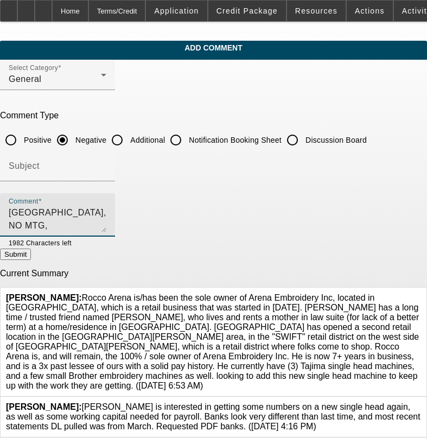
click at [106, 207] on textarea "[GEOGRAPHIC_DATA], NO MTG," at bounding box center [58, 219] width 98 height 26
type textarea "[GEOGRAPHIC_DATA], NO MTG, MOST ACCTS CLOSED, MAXED REV, FEW 30S NOTED , LOW PA…"
click at [31, 257] on button "Submit" at bounding box center [15, 254] width 31 height 11
